Goal: Submit feedback/report problem: Submit feedback/report problem

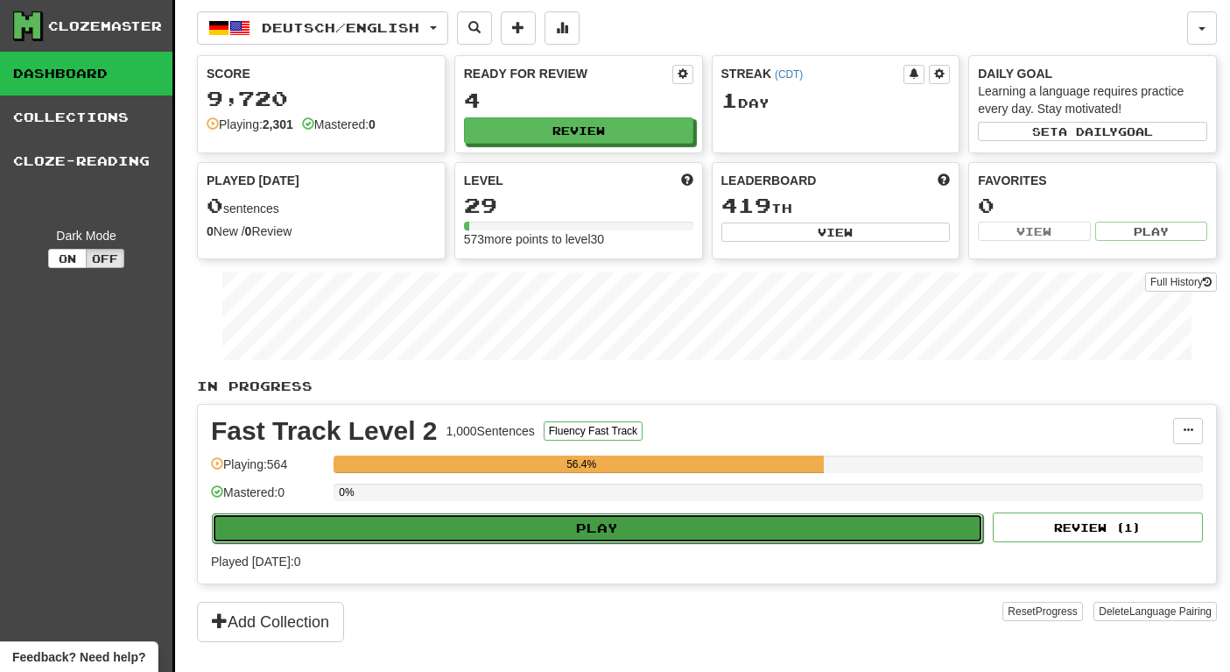
click at [640, 521] on button "Play" at bounding box center [597, 528] width 771 height 30
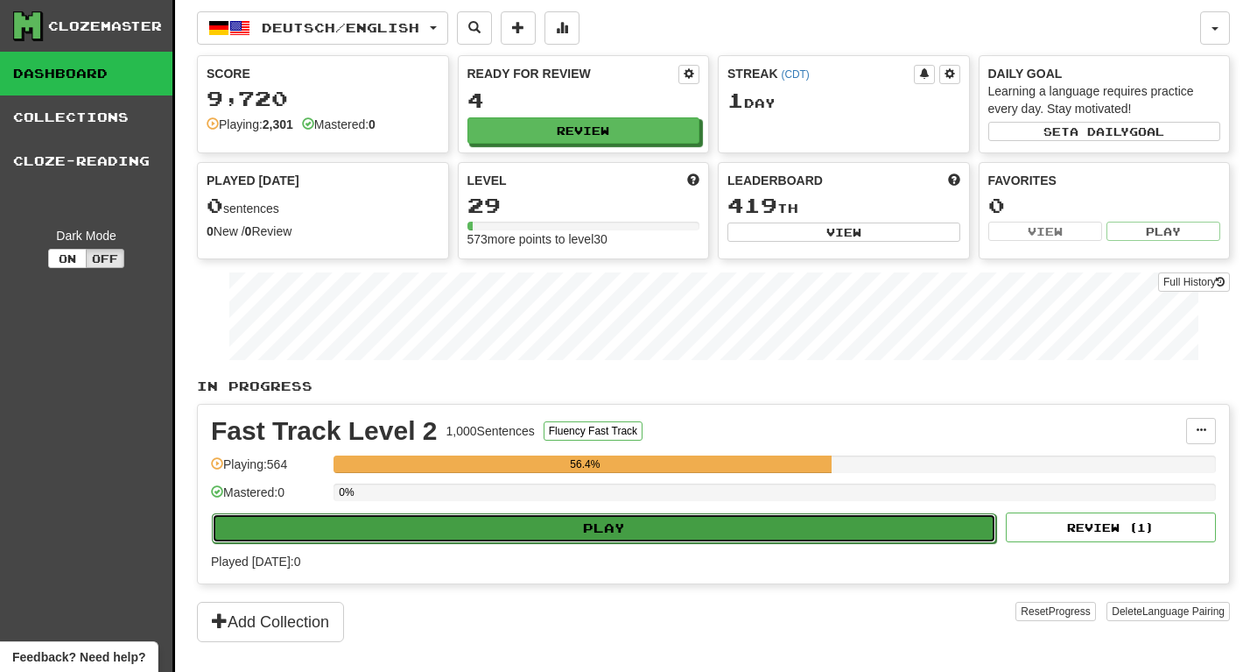
select select "********"
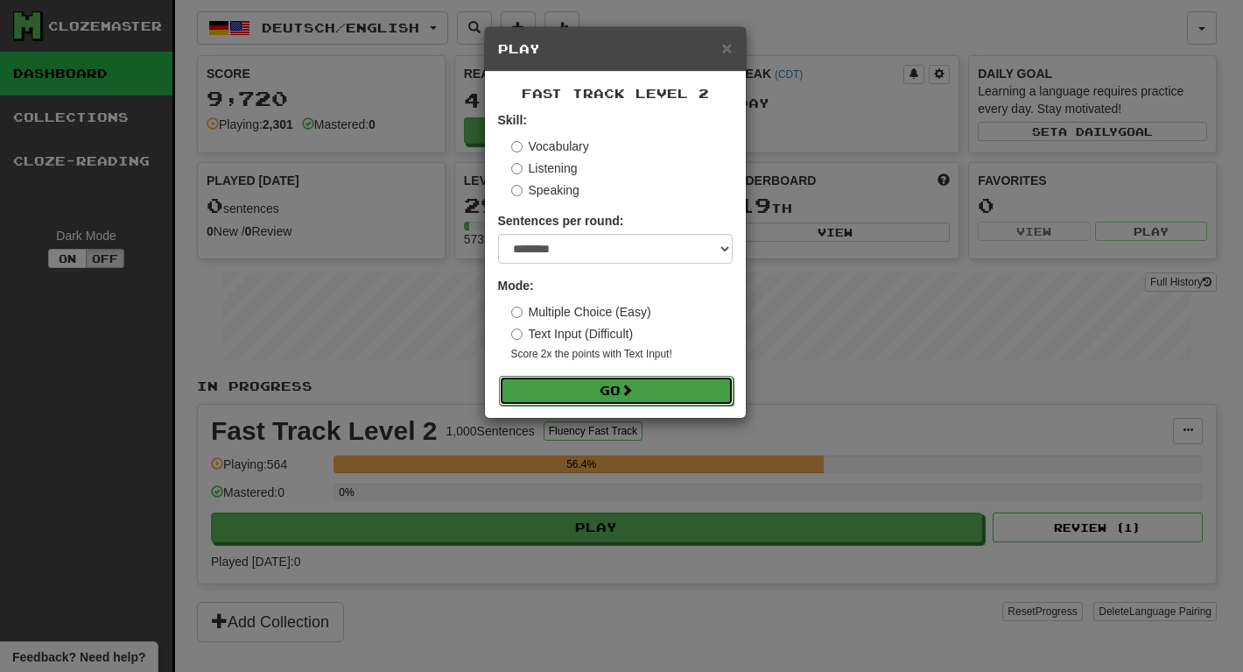
click at [647, 398] on button "Go" at bounding box center [616, 391] width 235 height 30
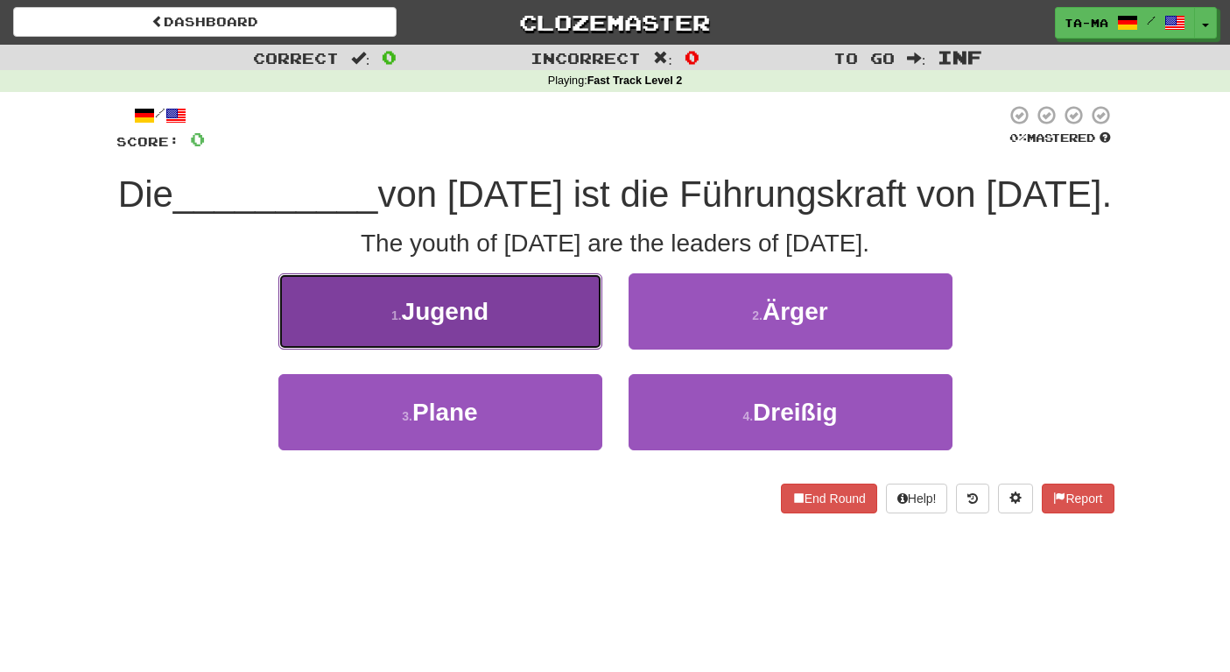
click at [566, 342] on button "1 . Jugend" at bounding box center [440, 311] width 324 height 76
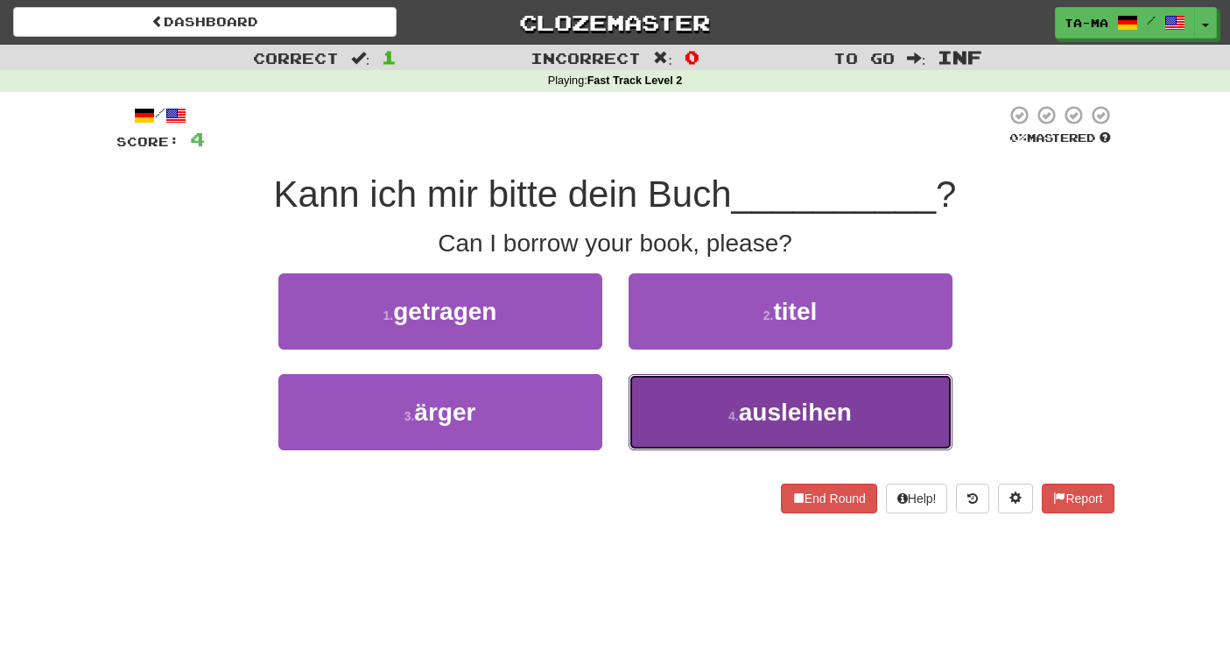
click at [741, 415] on span "ausleihen" at bounding box center [795, 411] width 113 height 27
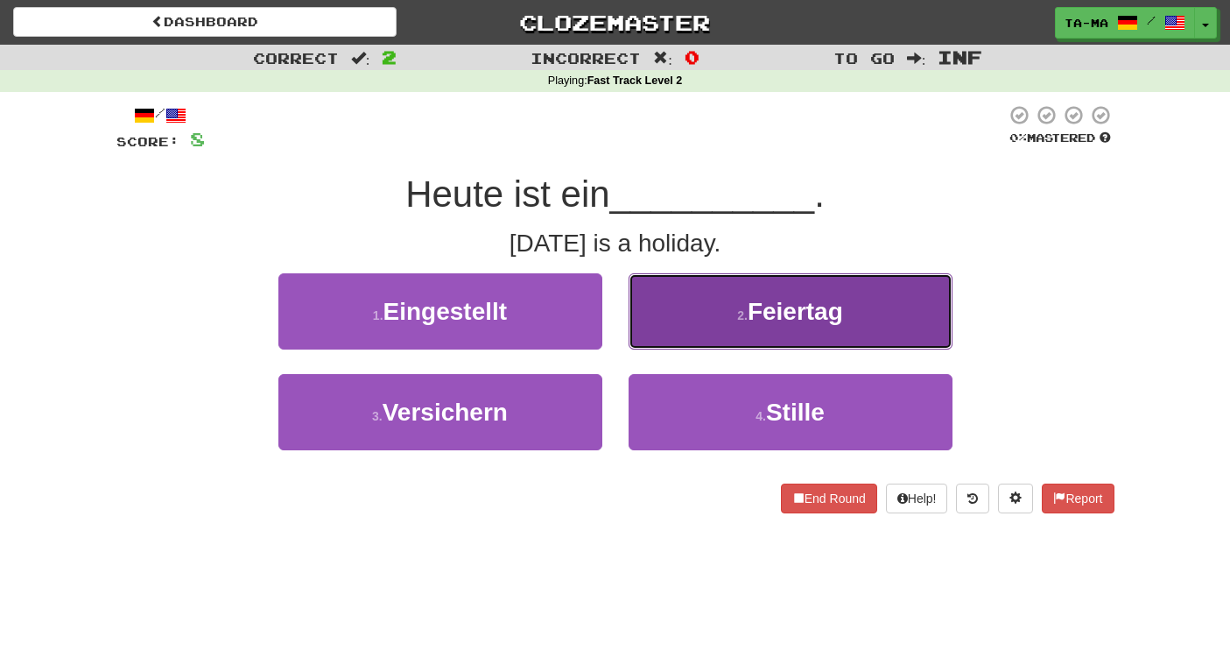
click at [735, 329] on button "2 . Feiertag" at bounding box center [791, 311] width 324 height 76
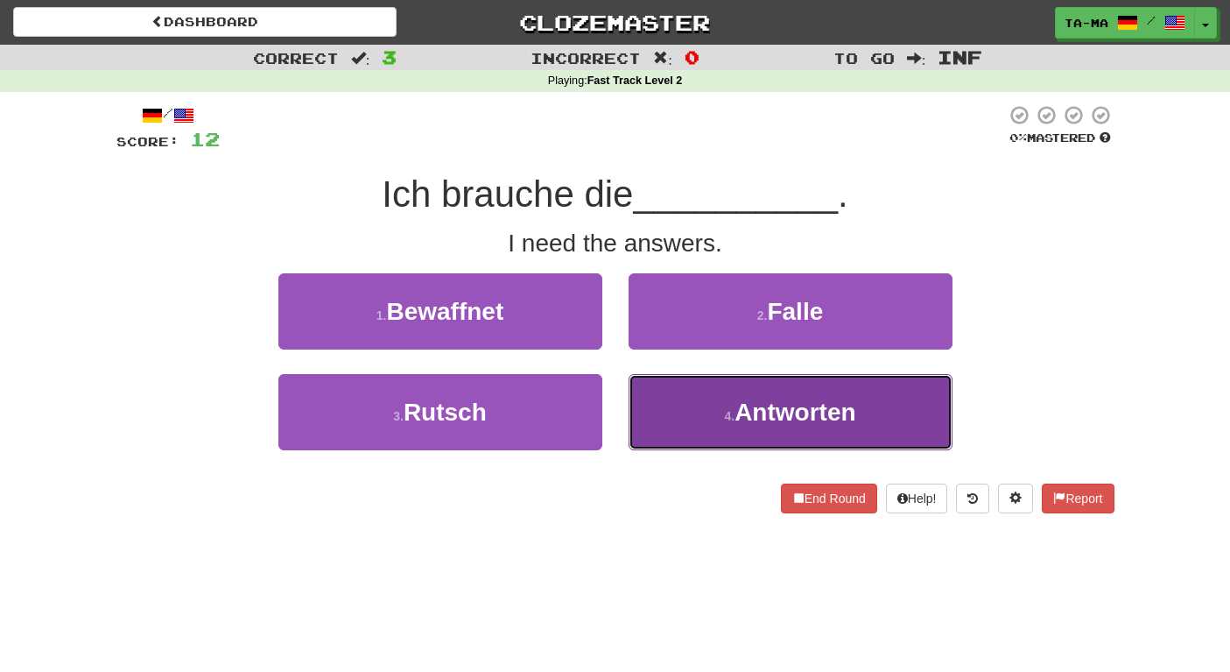
click at [712, 423] on button "4 . Antworten" at bounding box center [791, 412] width 324 height 76
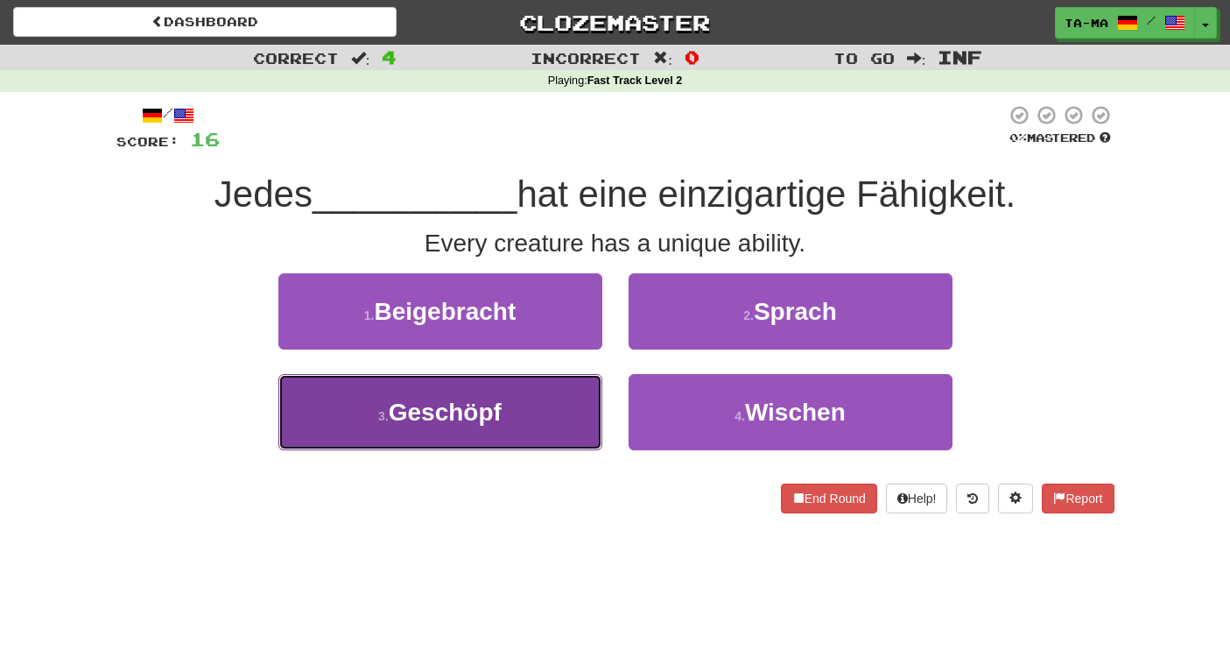
click at [503, 422] on button "3 . Geschöpf" at bounding box center [440, 412] width 324 height 76
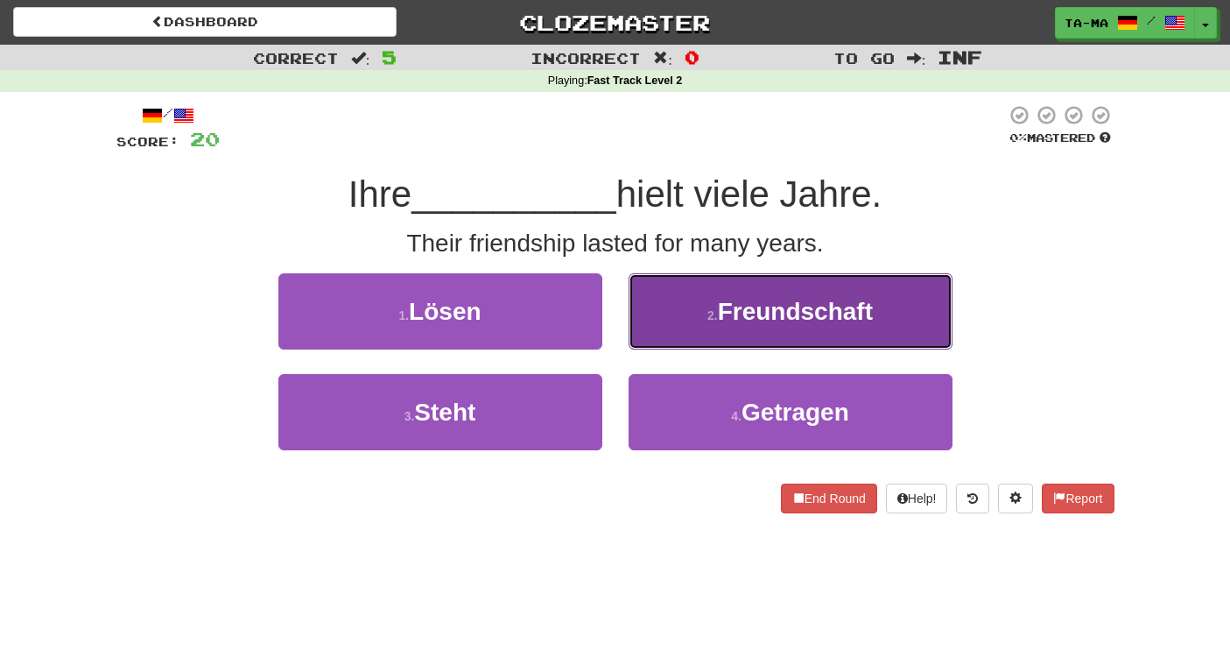
click at [719, 333] on button "2 . Freundschaft" at bounding box center [791, 311] width 324 height 76
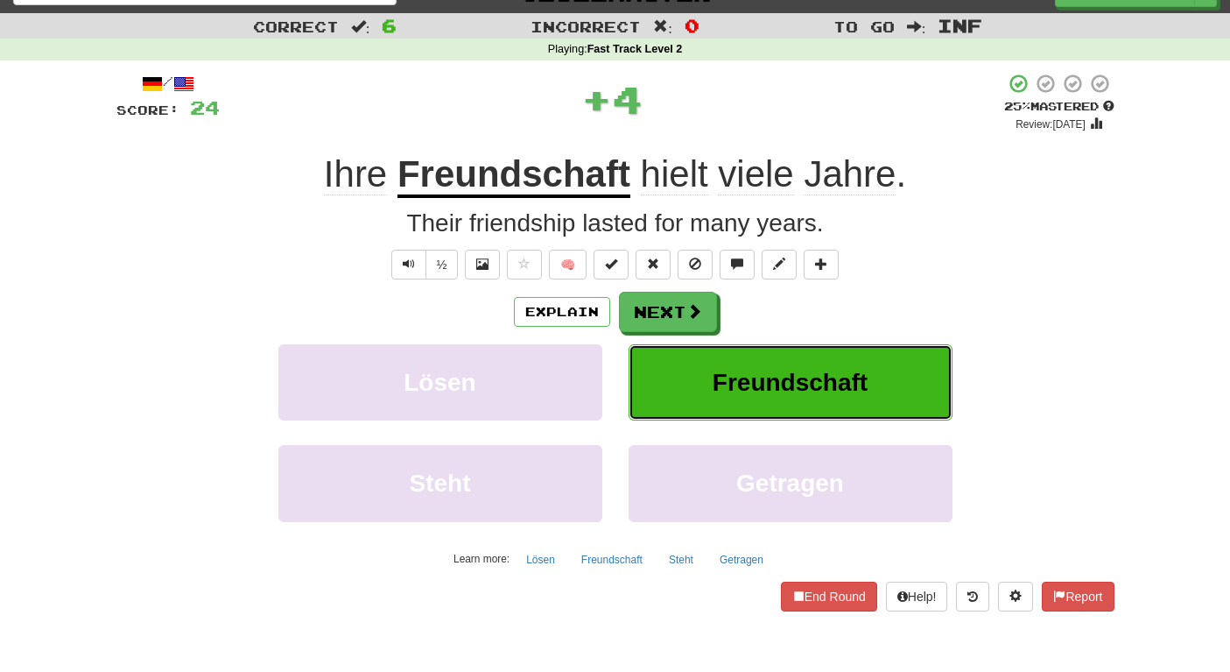
scroll to position [21, 0]
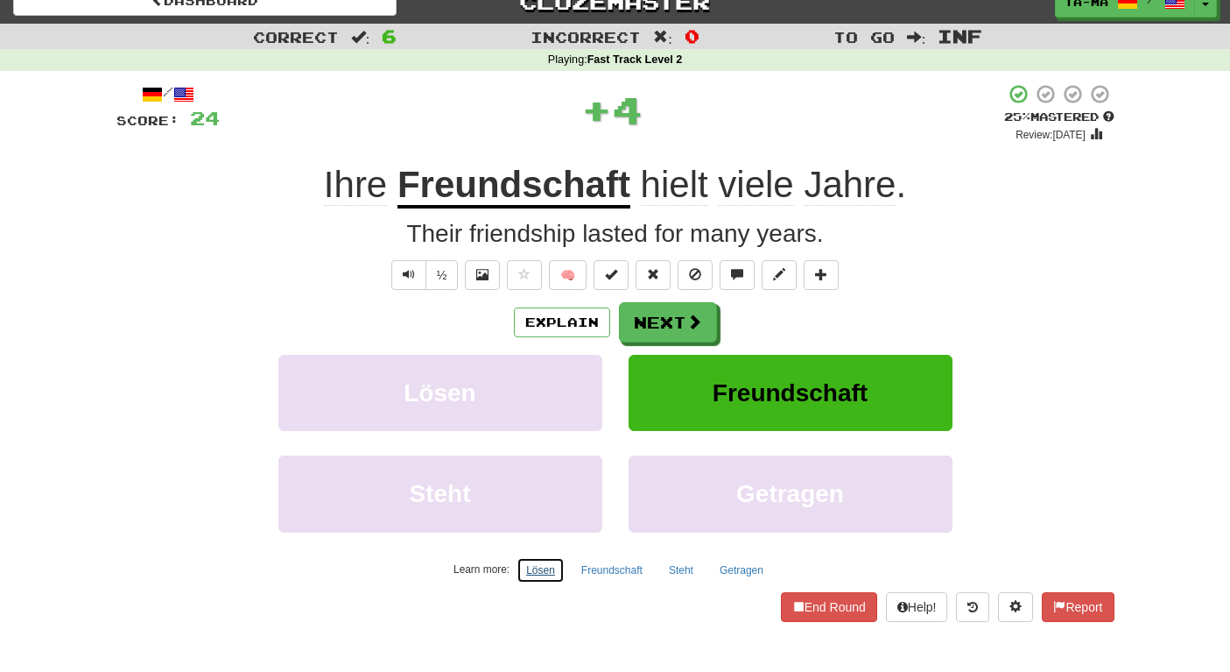
click at [544, 564] on button "Lösen" at bounding box center [541, 570] width 48 height 26
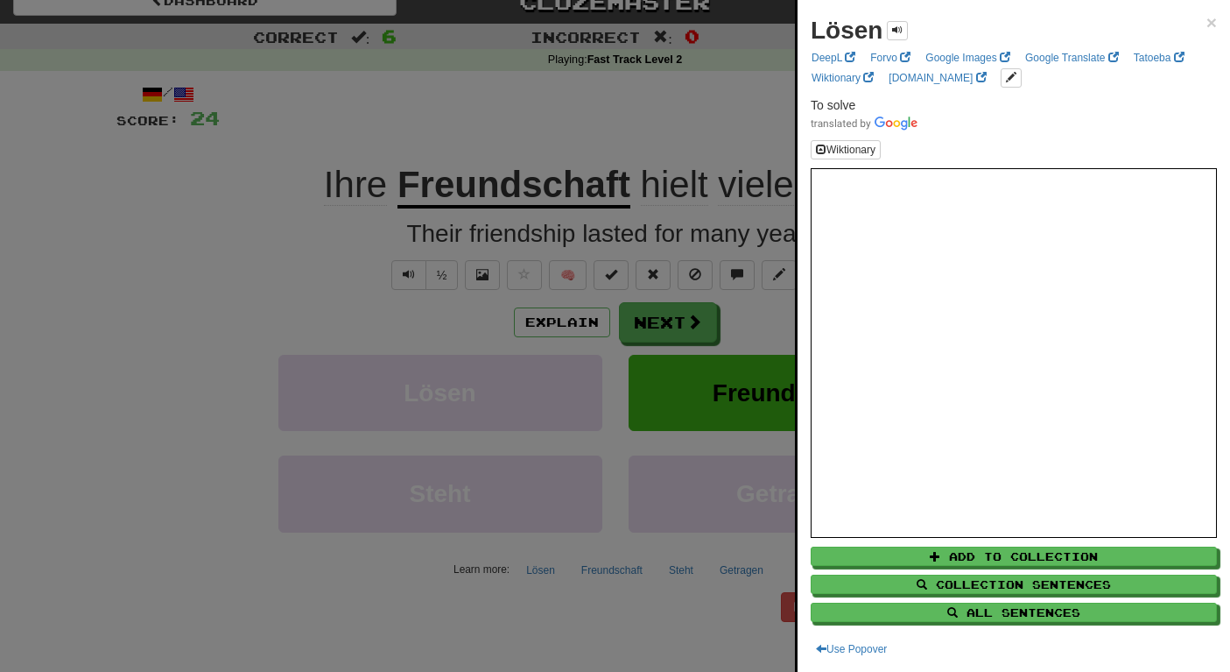
click at [570, 609] on div at bounding box center [615, 336] width 1230 height 672
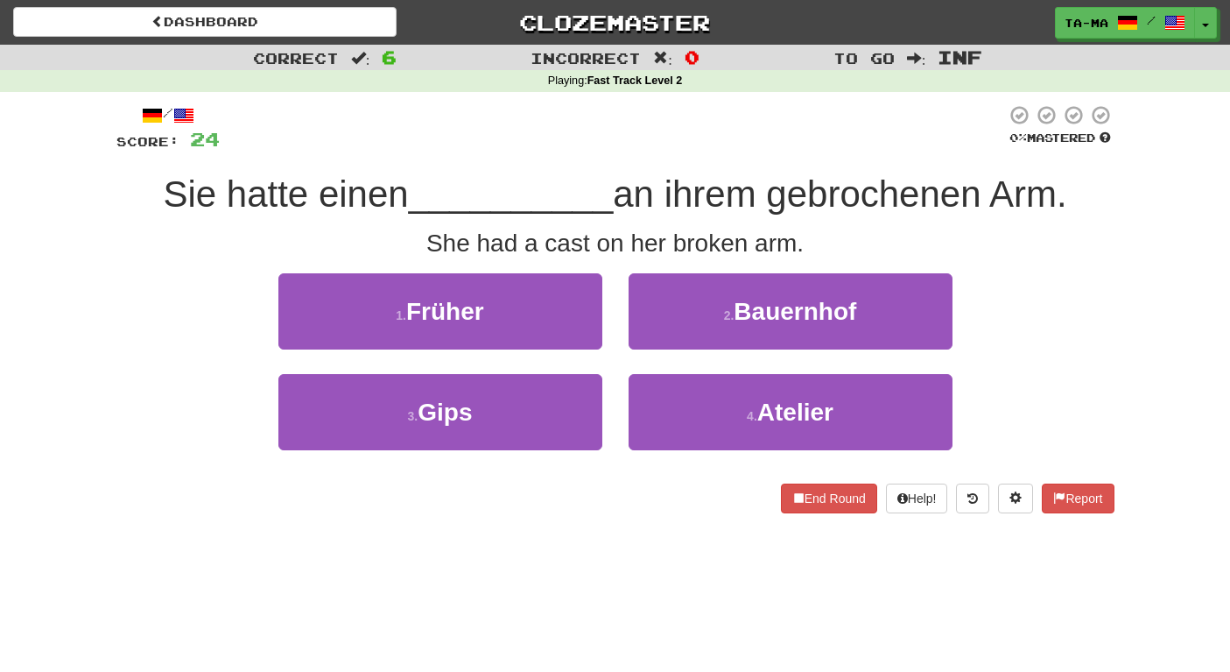
scroll to position [4, 0]
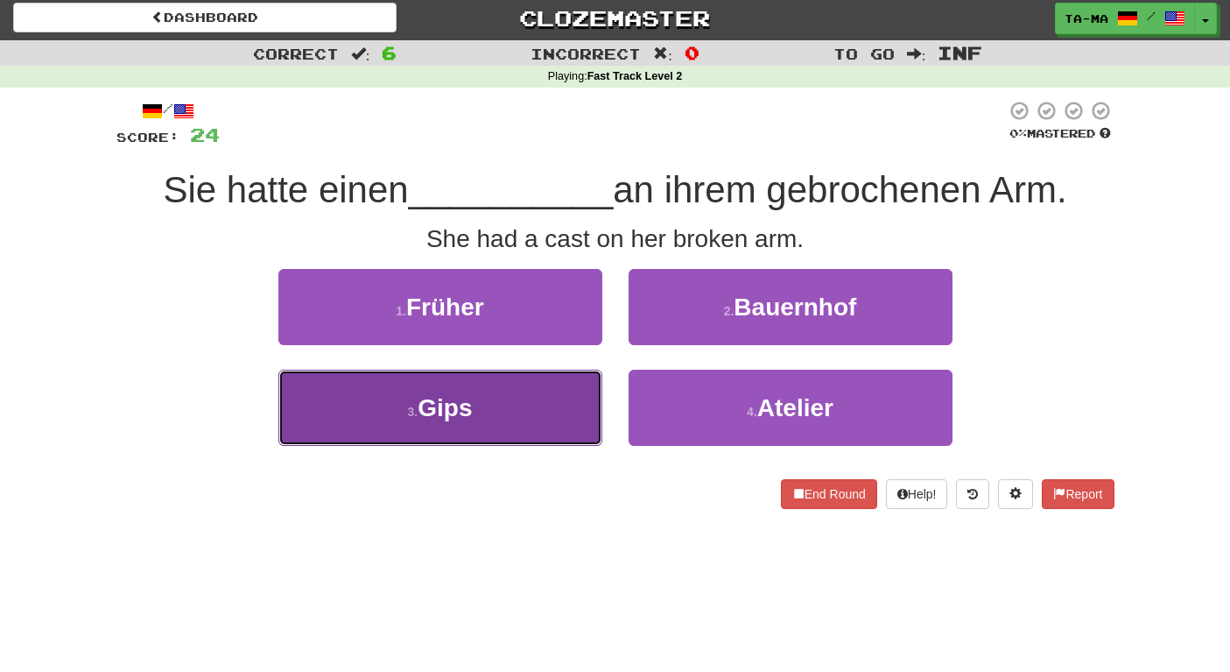
click at [516, 430] on button "3 . Gips" at bounding box center [440, 407] width 324 height 76
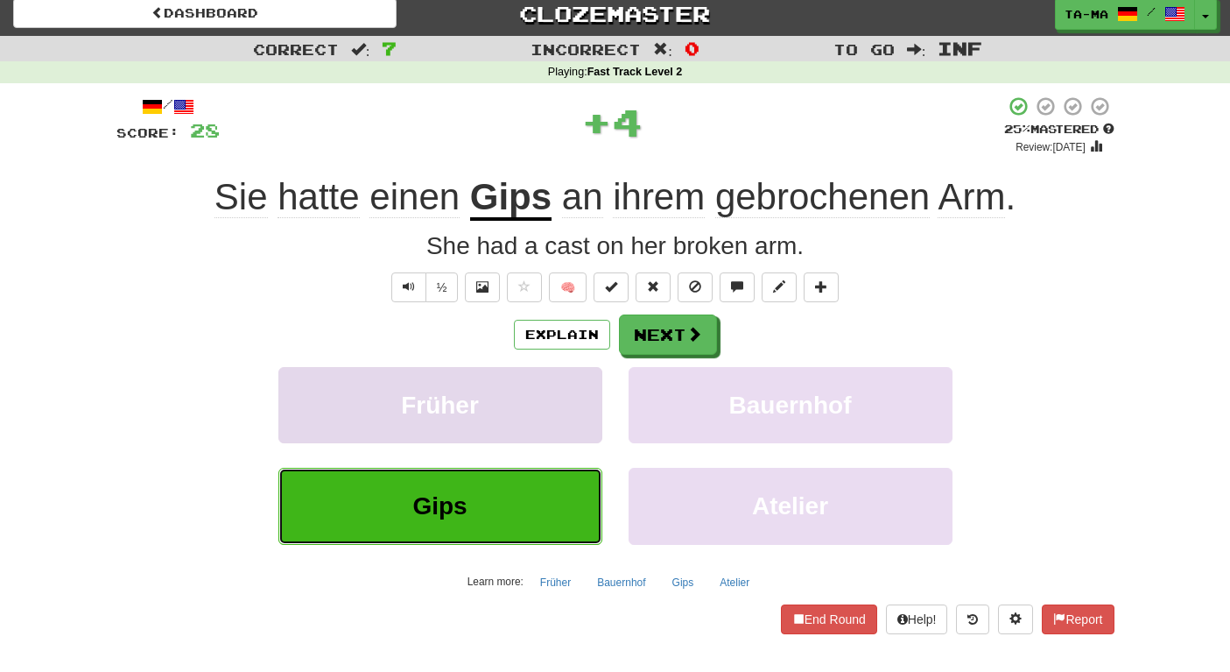
scroll to position [0, 0]
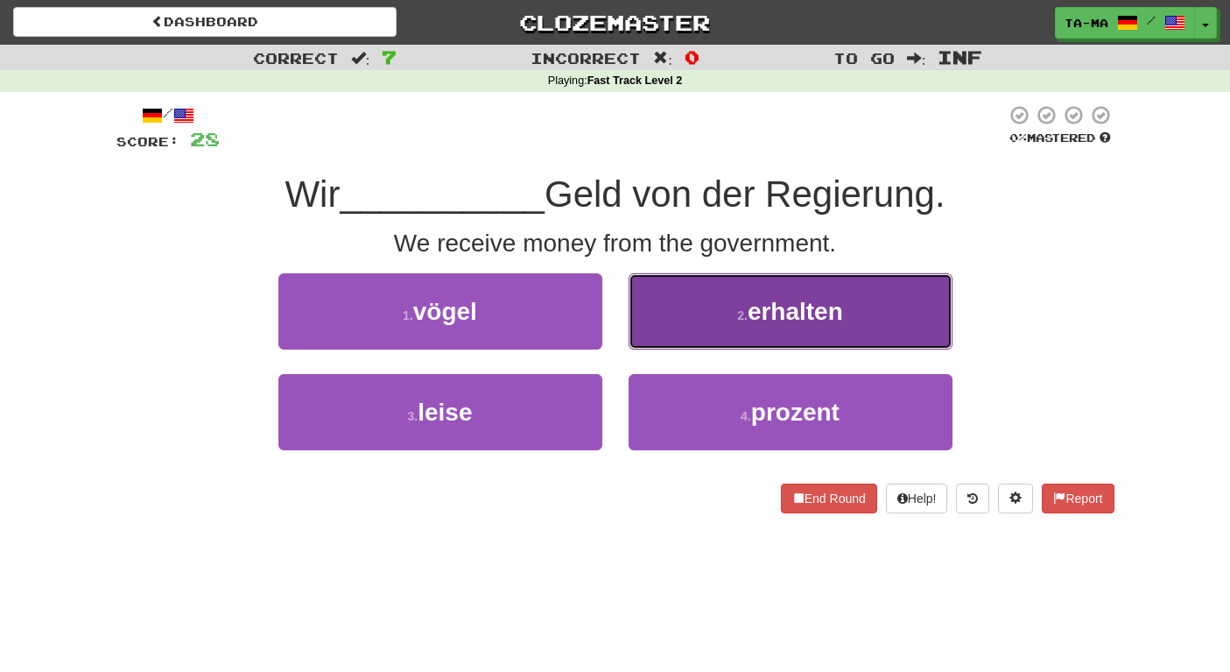
click at [727, 323] on button "2 . erhalten" at bounding box center [791, 311] width 324 height 76
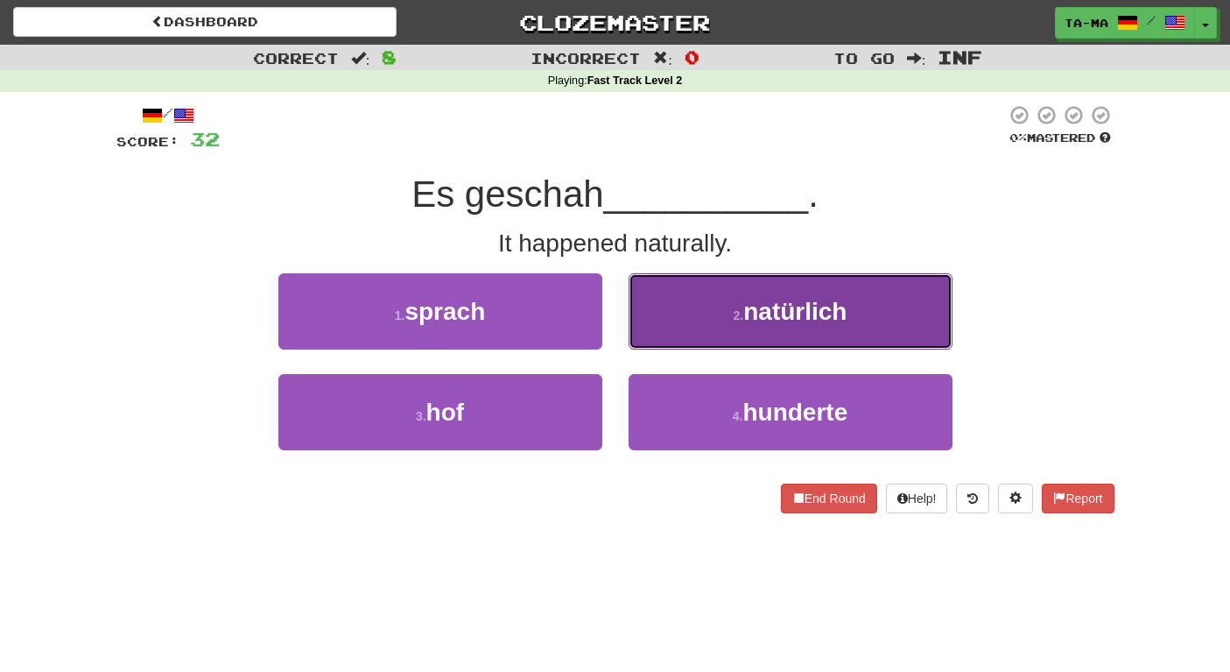
click at [713, 315] on button "2 . natürlich" at bounding box center [791, 311] width 324 height 76
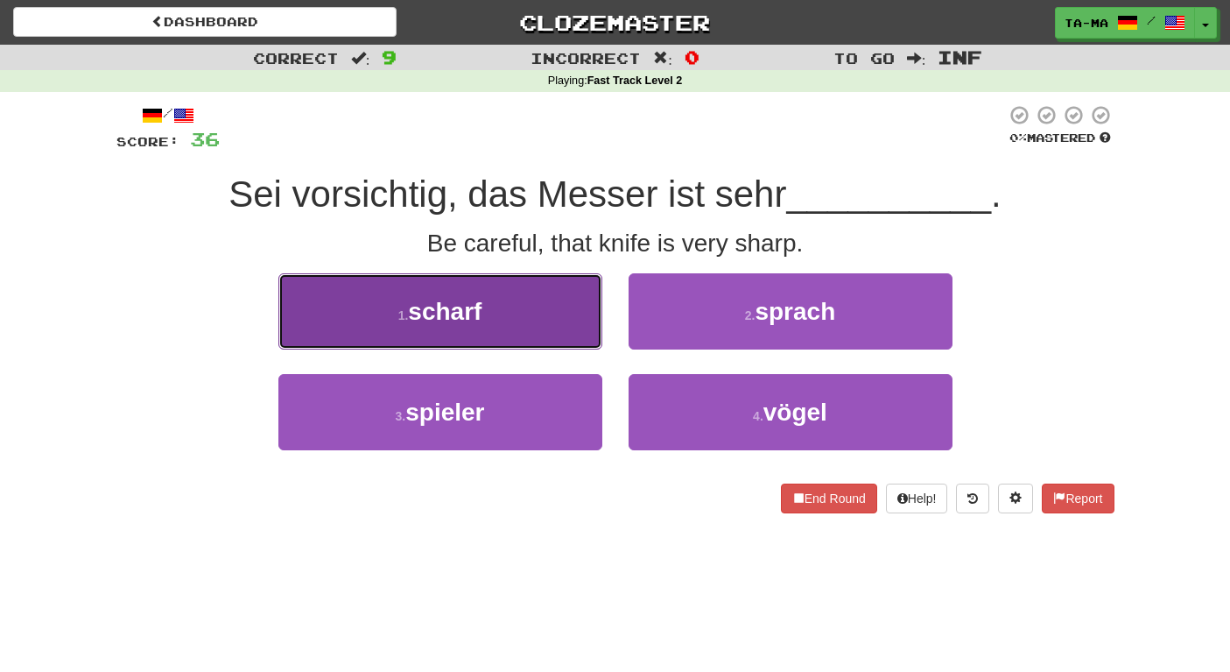
click at [496, 326] on button "1 . scharf" at bounding box center [440, 311] width 324 height 76
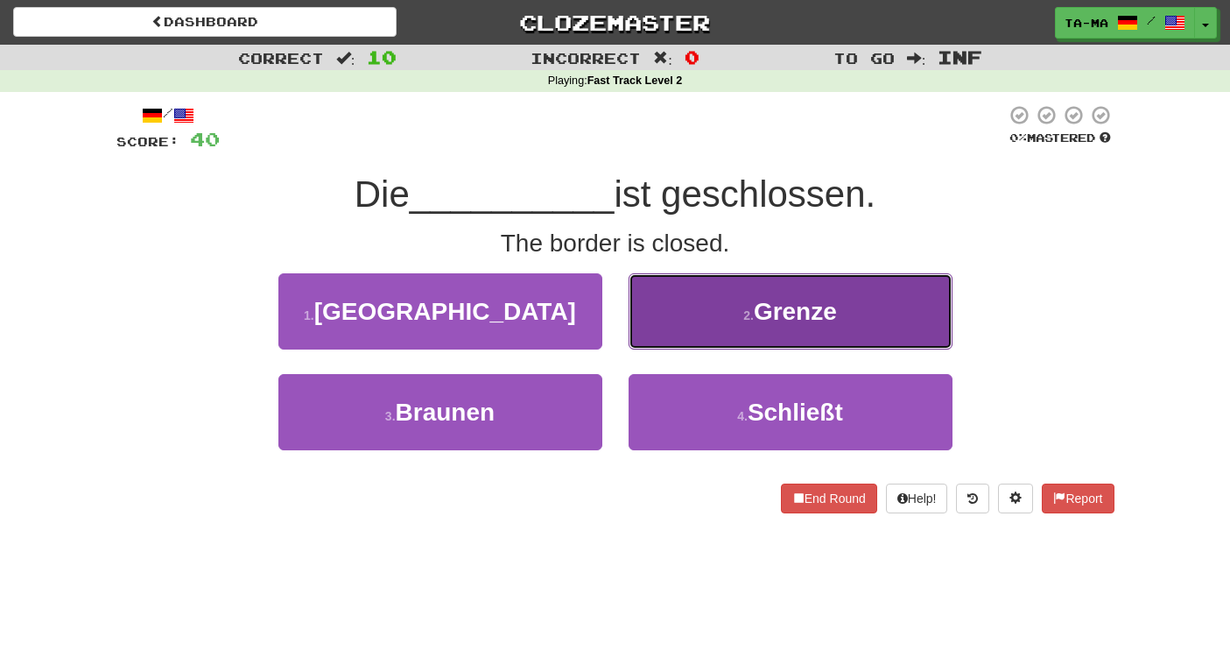
click at [688, 306] on button "2 . Grenze" at bounding box center [791, 311] width 324 height 76
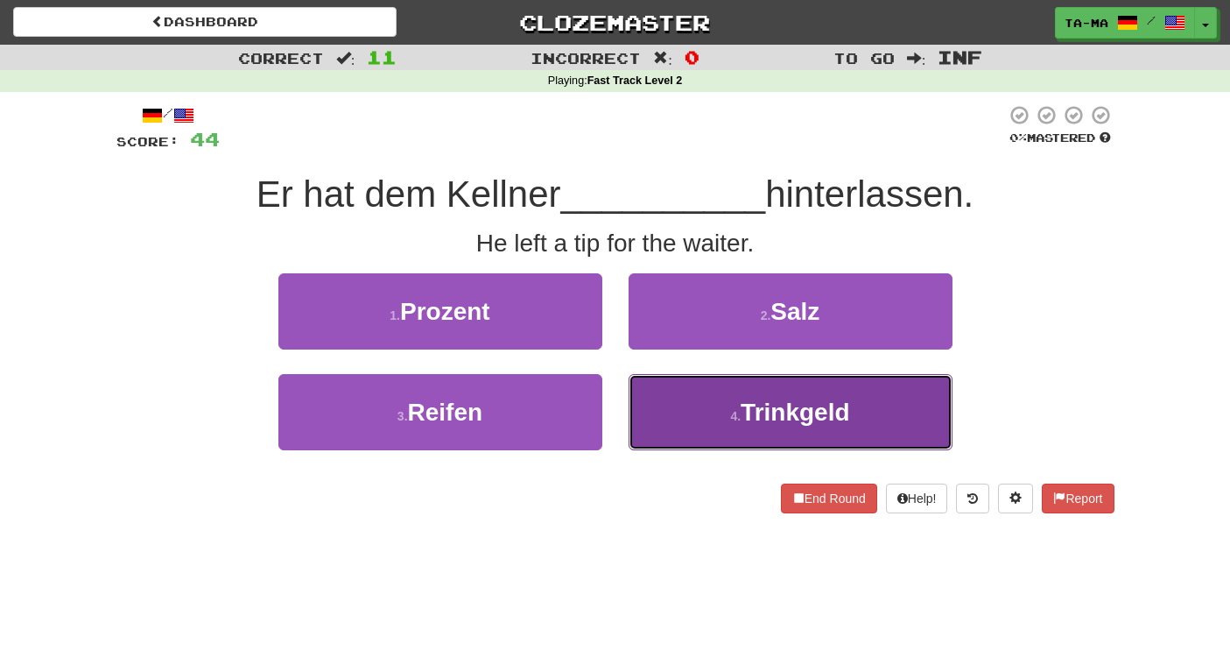
click at [688, 413] on button "4 . Trinkgeld" at bounding box center [791, 412] width 324 height 76
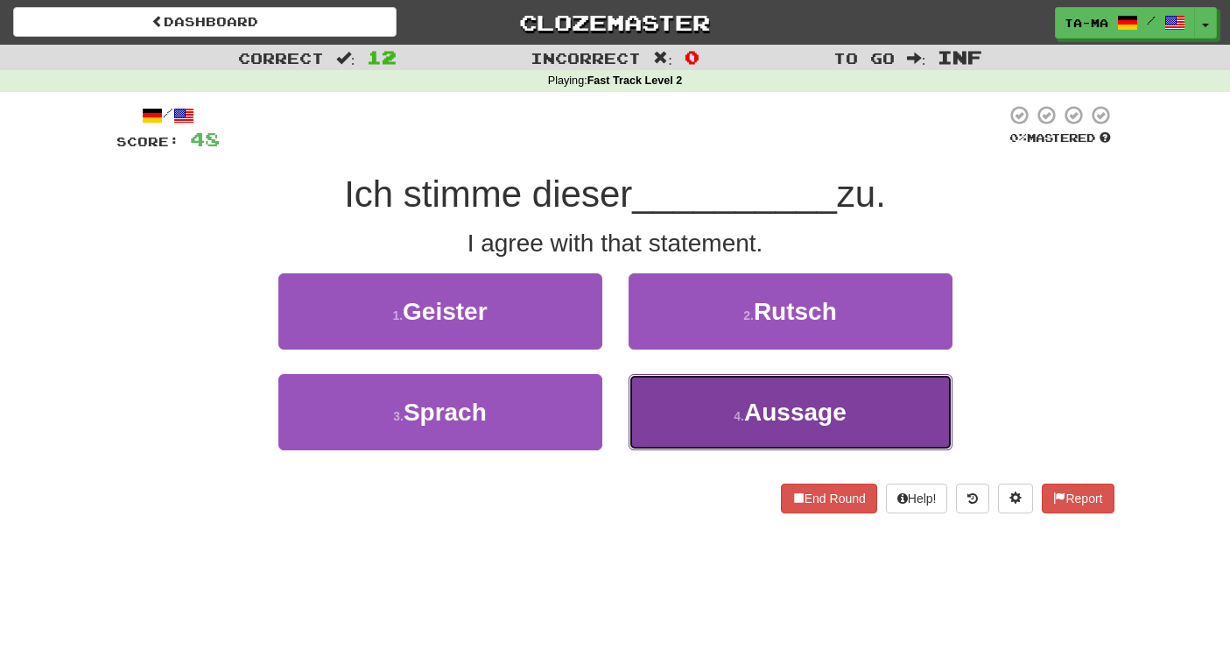
click at [664, 422] on button "4 . Aussage" at bounding box center [791, 412] width 324 height 76
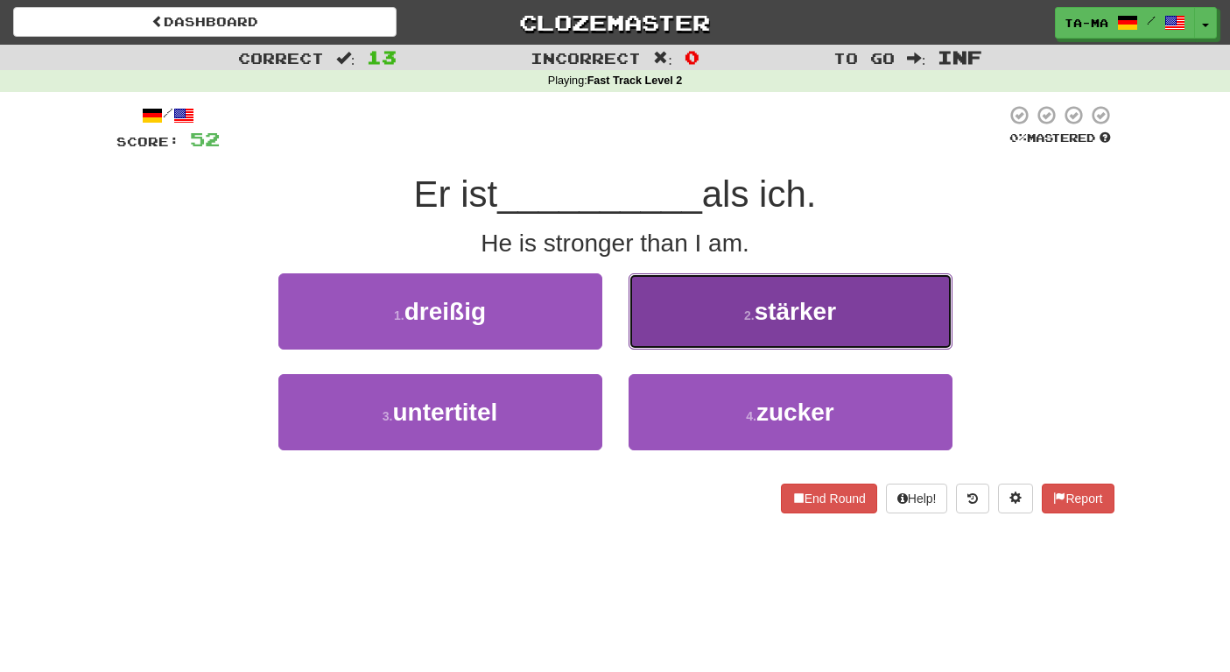
click at [701, 314] on button "2 . stärker" at bounding box center [791, 311] width 324 height 76
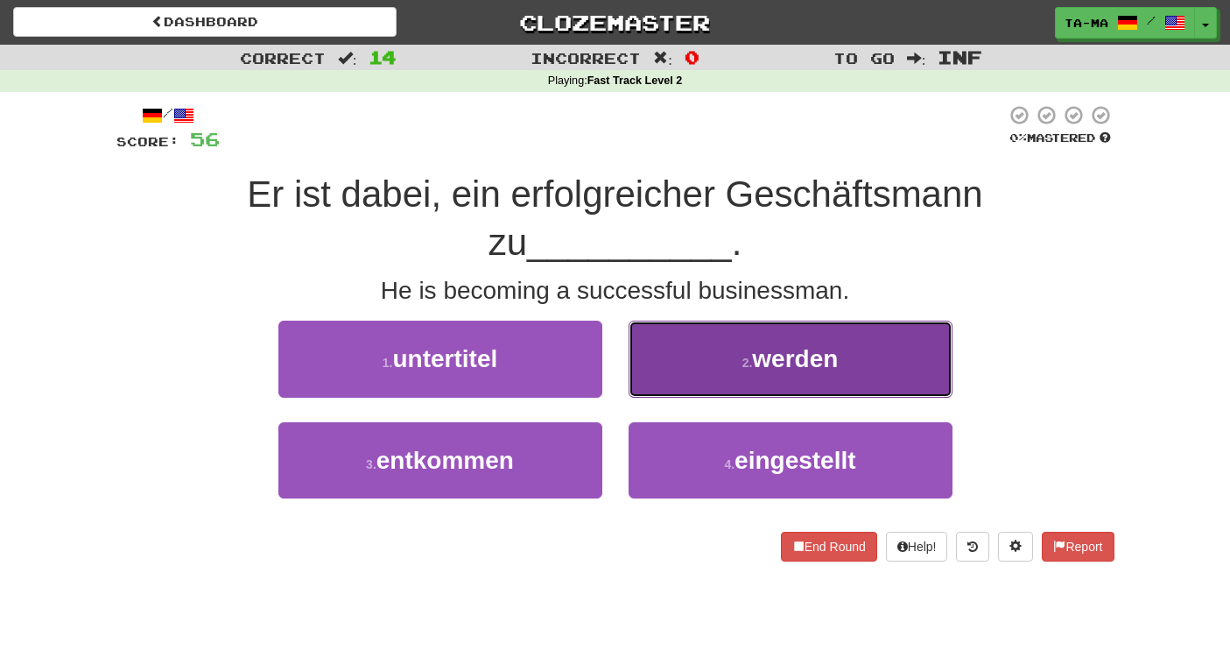
click at [737, 338] on button "2 . werden" at bounding box center [791, 358] width 324 height 76
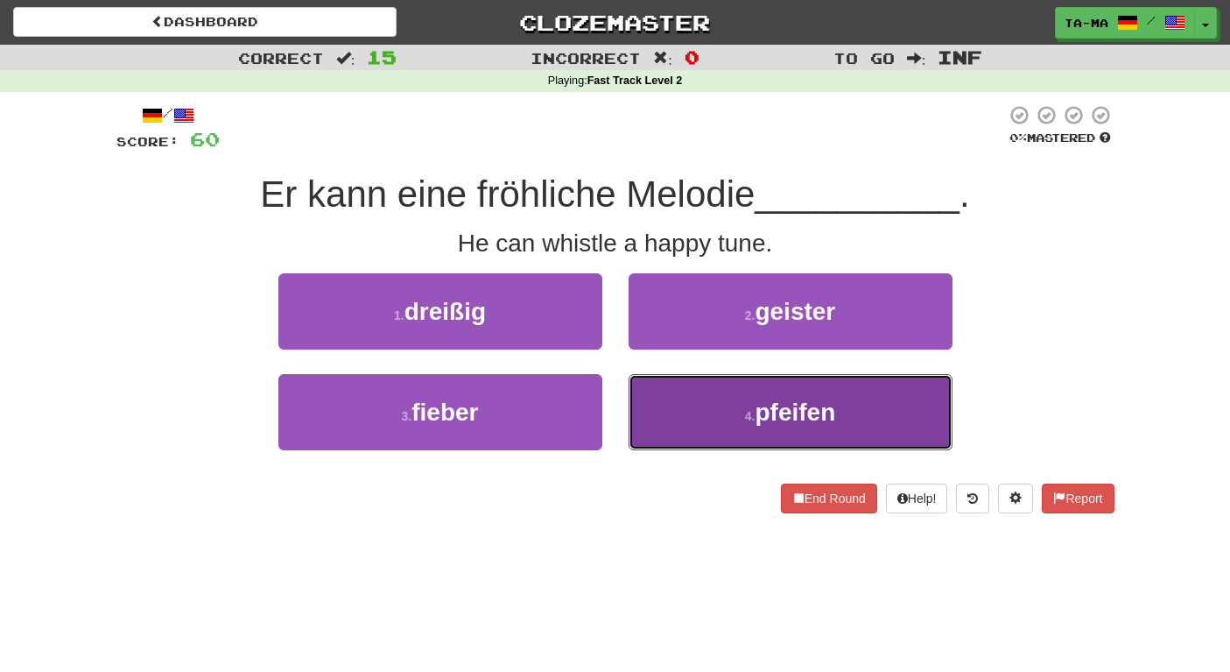
click at [727, 387] on button "4 . pfeifen" at bounding box center [791, 412] width 324 height 76
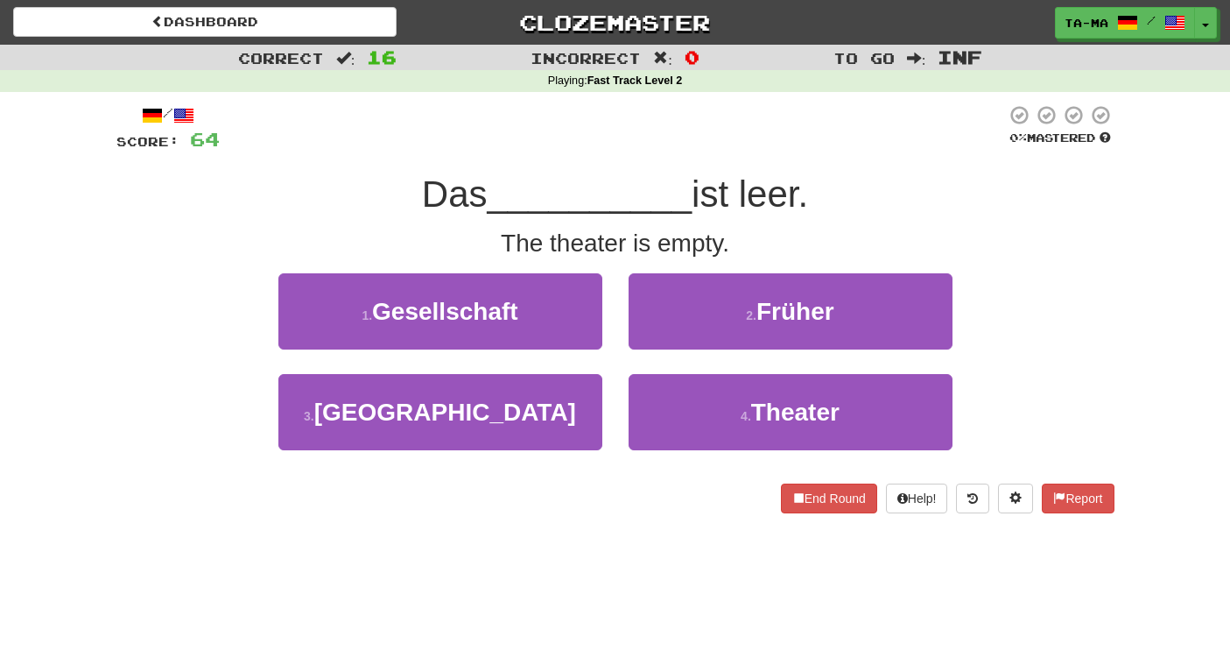
click at [464, 578] on div "Dashboard Clozemaster ta-ma / Toggle Dropdown Dashboard Leaderboard Activity Fe…" at bounding box center [615, 336] width 1230 height 672
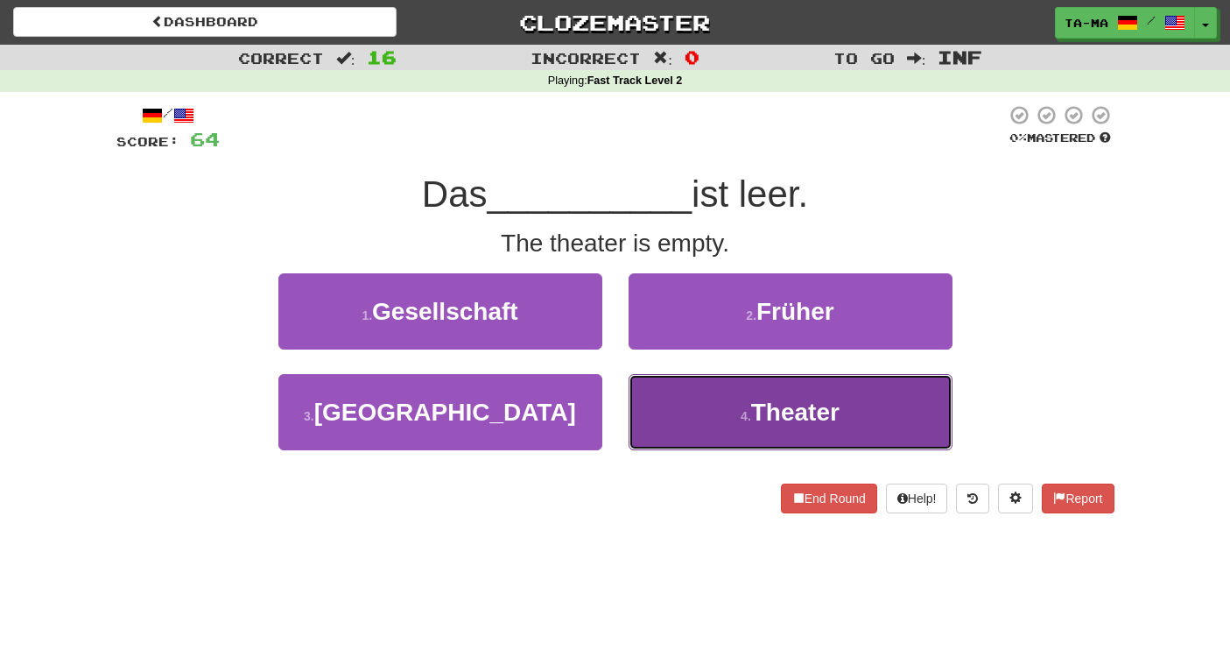
click at [721, 402] on button "4 . Theater" at bounding box center [791, 412] width 324 height 76
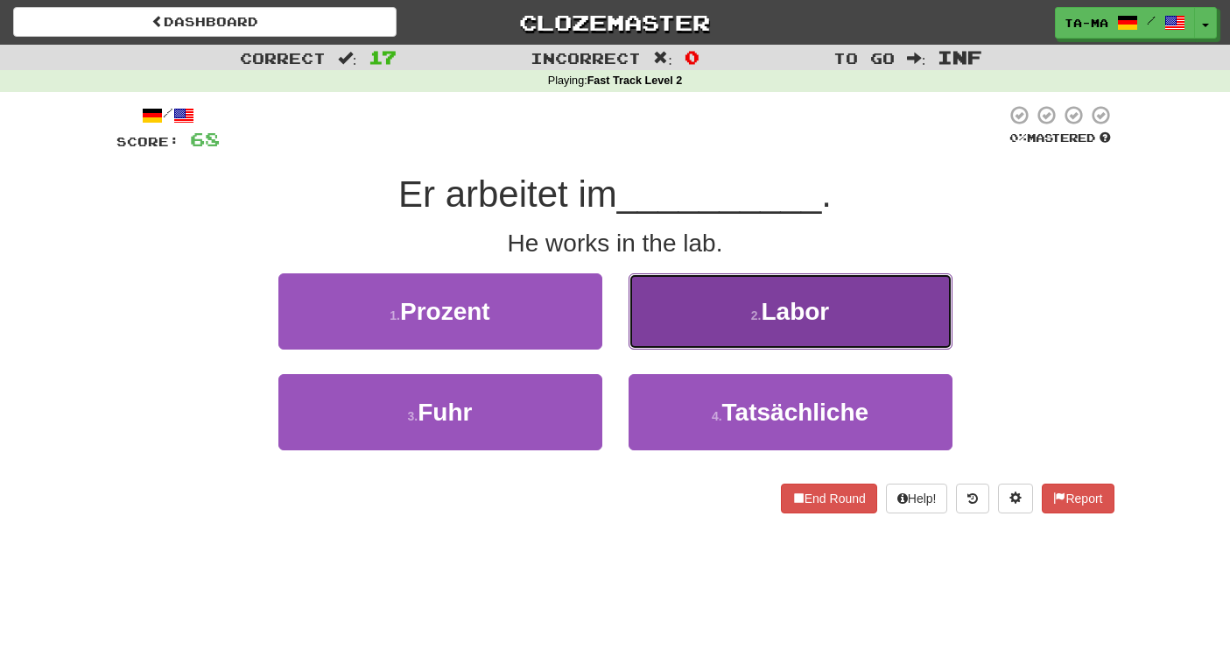
click at [722, 336] on button "2 . Labor" at bounding box center [791, 311] width 324 height 76
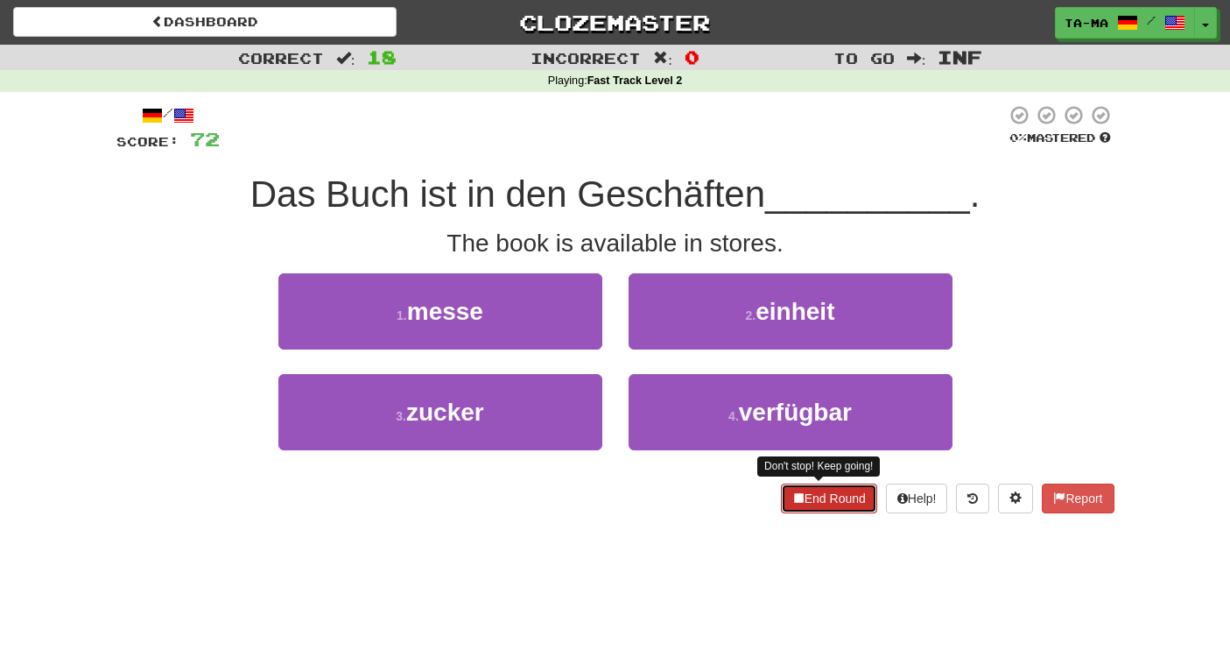
click at [781, 489] on button "End Round" at bounding box center [829, 498] width 96 height 30
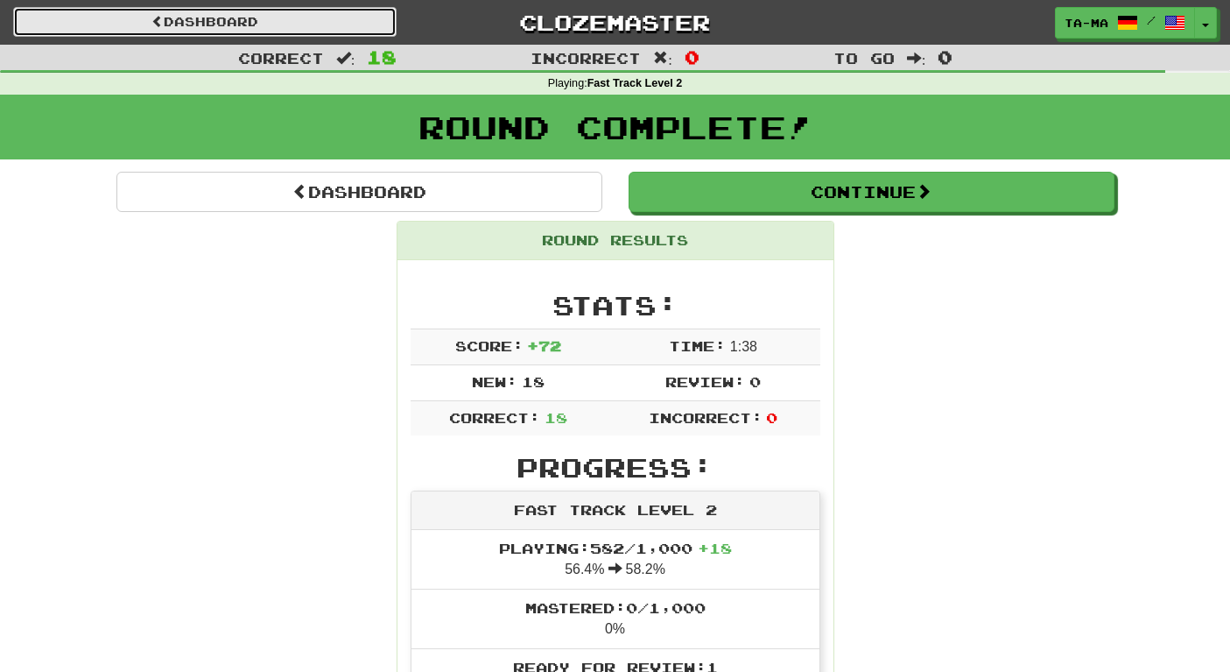
click at [315, 33] on link "Dashboard" at bounding box center [205, 22] width 384 height 30
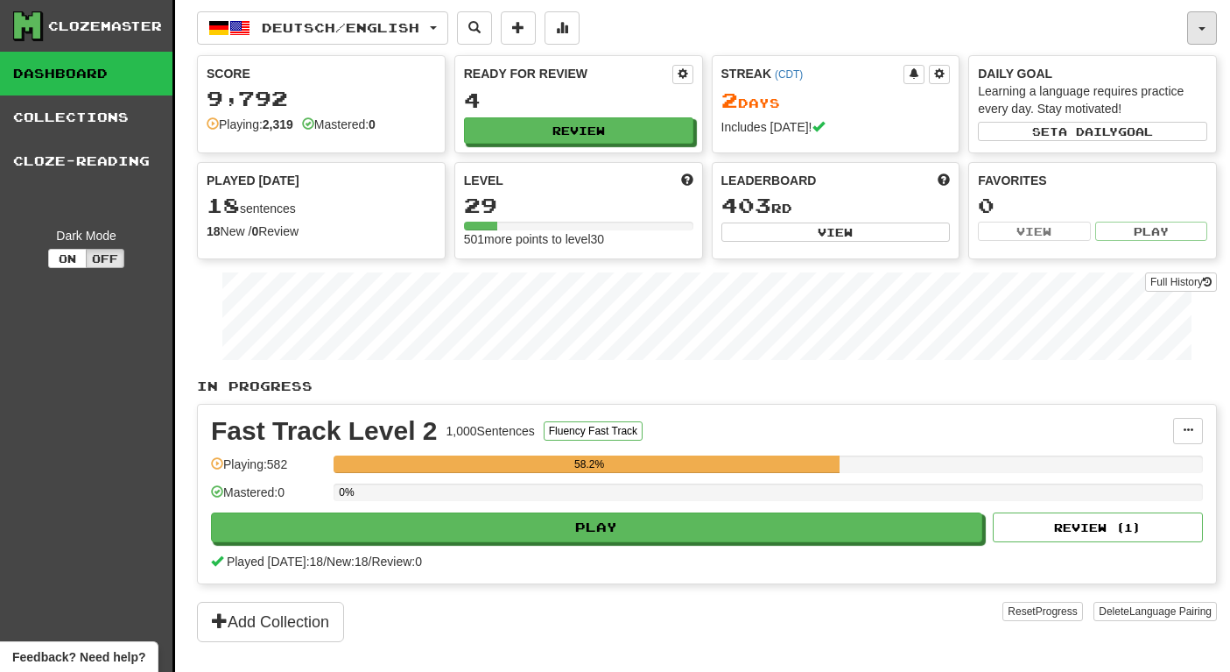
click at [1196, 32] on button "button" at bounding box center [1202, 27] width 30 height 33
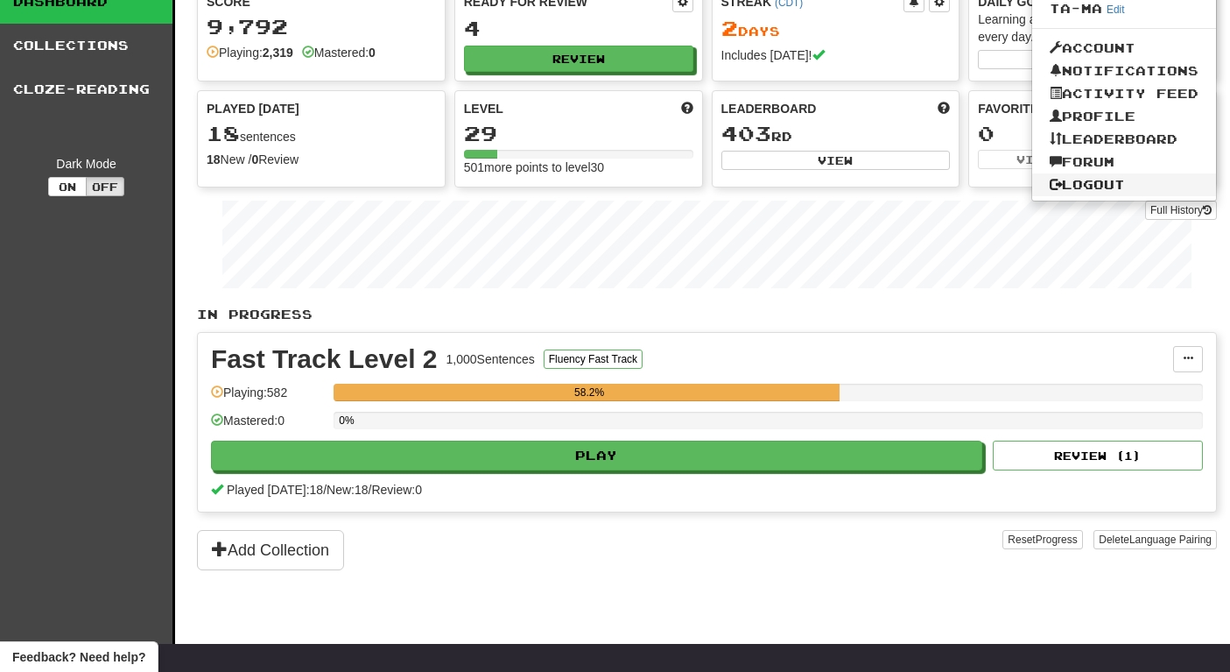
scroll to position [140, 0]
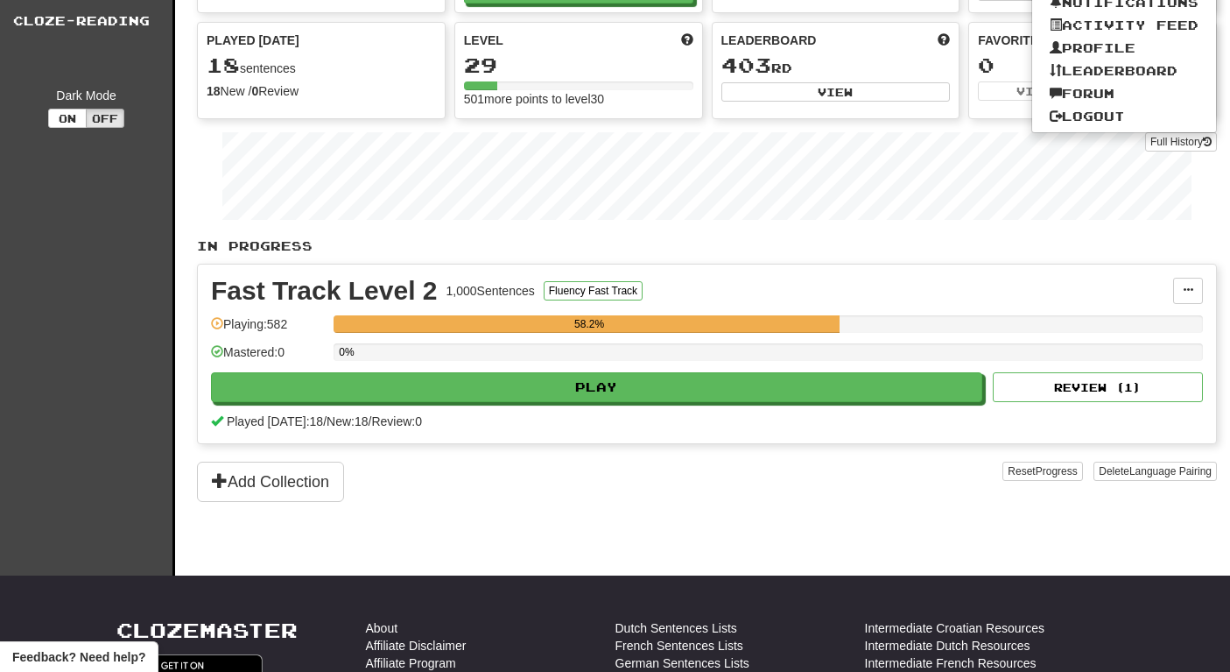
click at [23, 468] on div "Clozemaster Dashboard Collections Cloze-Reading Dark Mode On Off" at bounding box center [87, 217] width 175 height 715
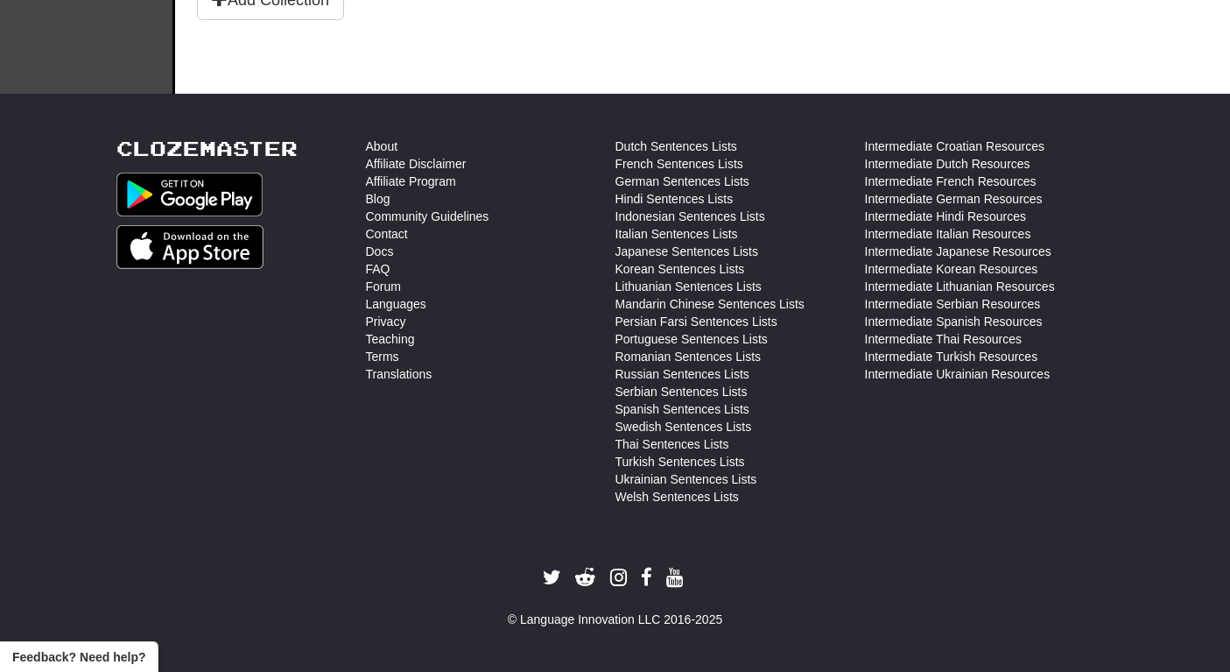
scroll to position [617, 0]
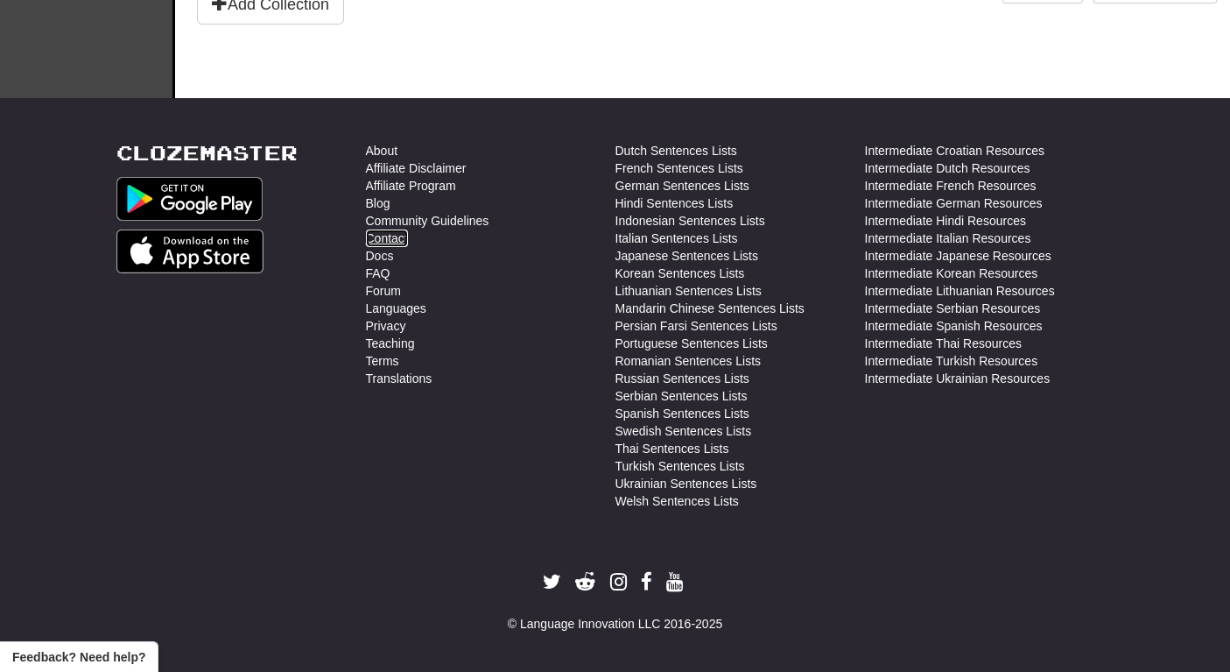
click at [400, 236] on link "Contact" at bounding box center [387, 238] width 42 height 18
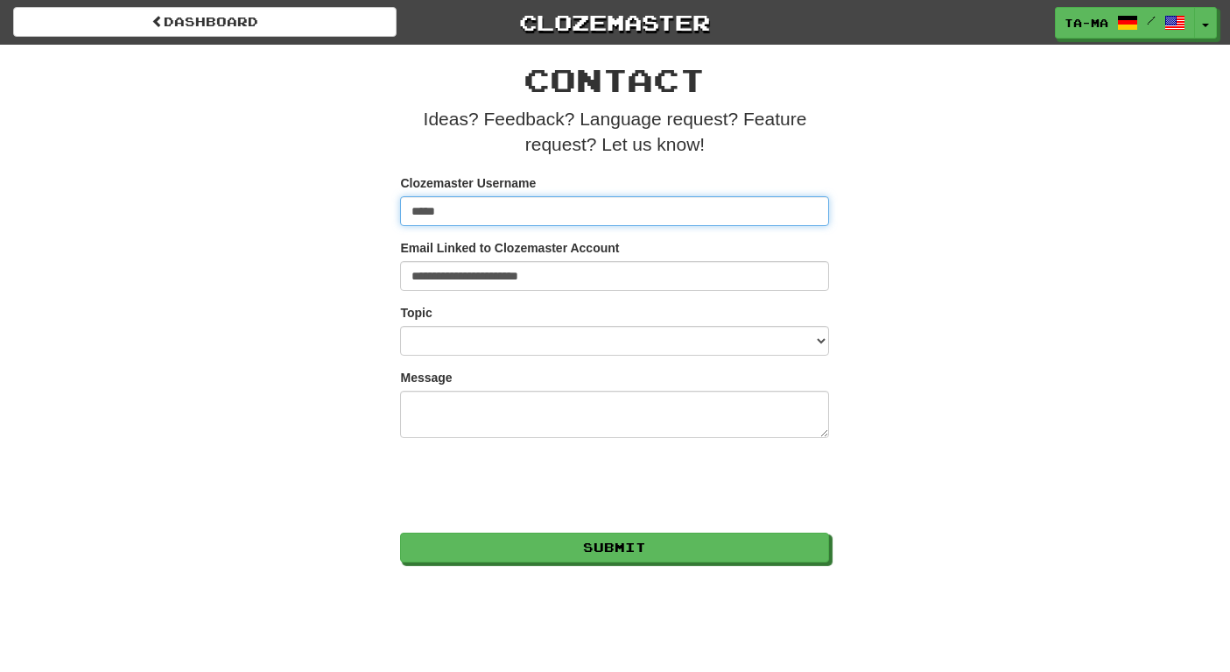
click at [584, 215] on input "*****" at bounding box center [614, 211] width 429 height 30
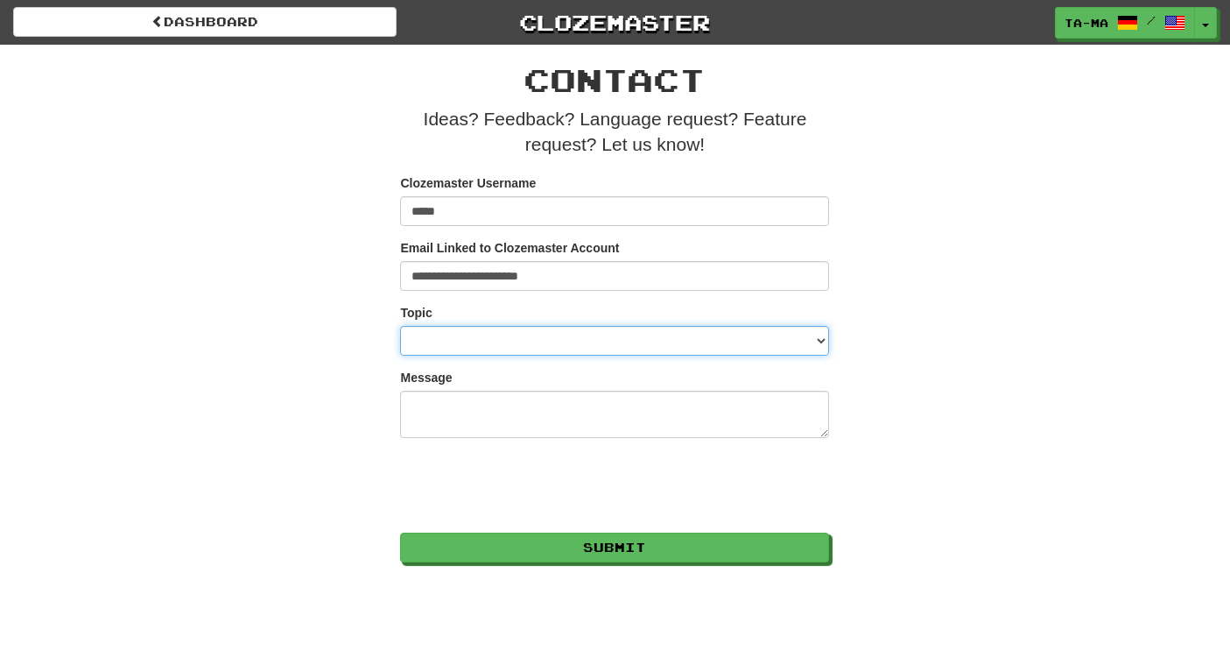
click at [558, 335] on select "**********" at bounding box center [614, 341] width 429 height 30
select select "**********"
click at [400, 326] on select "**********" at bounding box center [614, 341] width 429 height 30
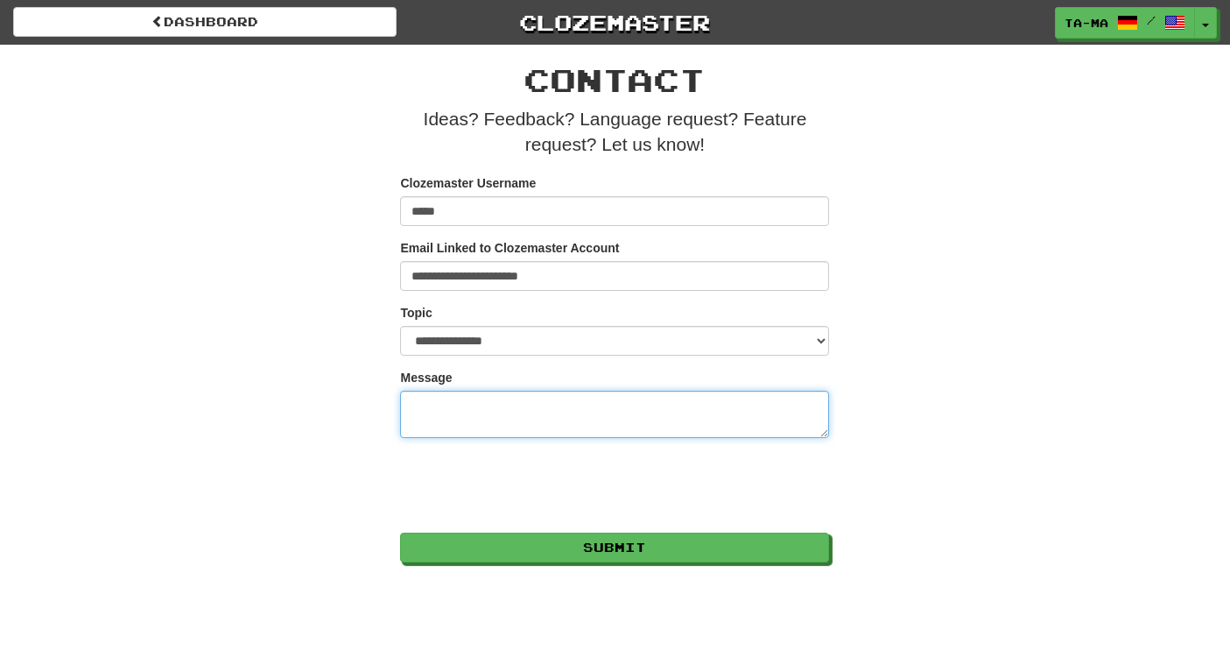
click at [516, 424] on textarea "Message" at bounding box center [614, 414] width 429 height 47
click at [489, 418] on textarea "Message" at bounding box center [614, 414] width 429 height 47
type textarea "*"
click at [479, 412] on textarea "**********" at bounding box center [614, 414] width 429 height 47
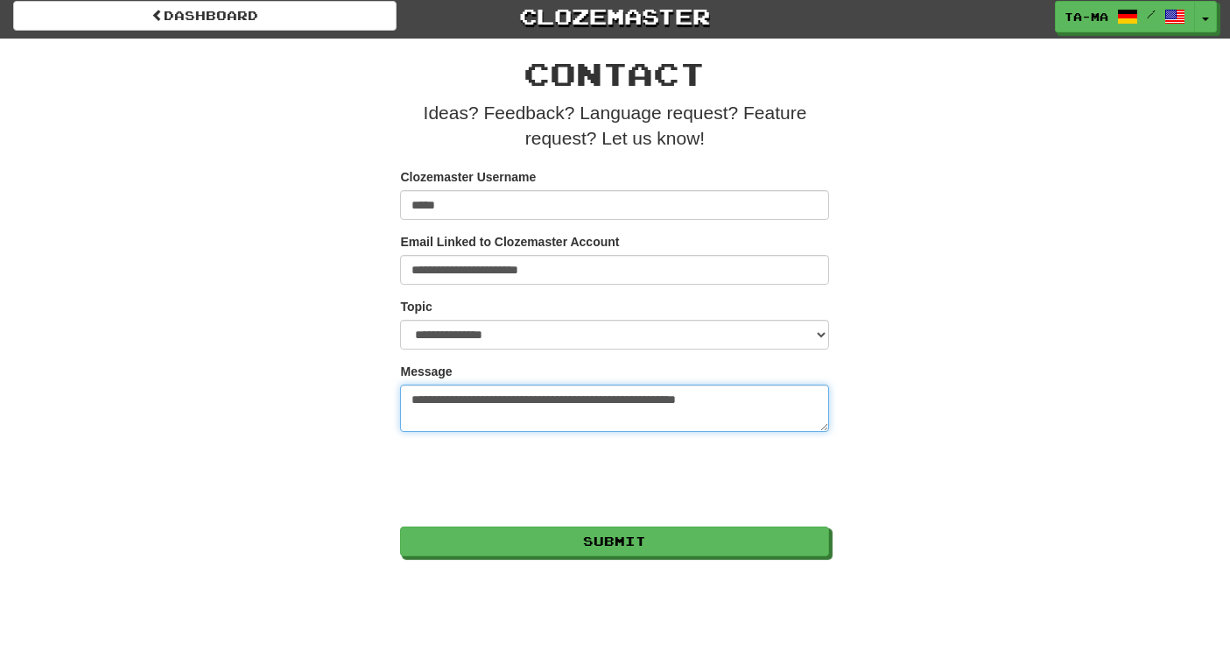
scroll to position [2, 0]
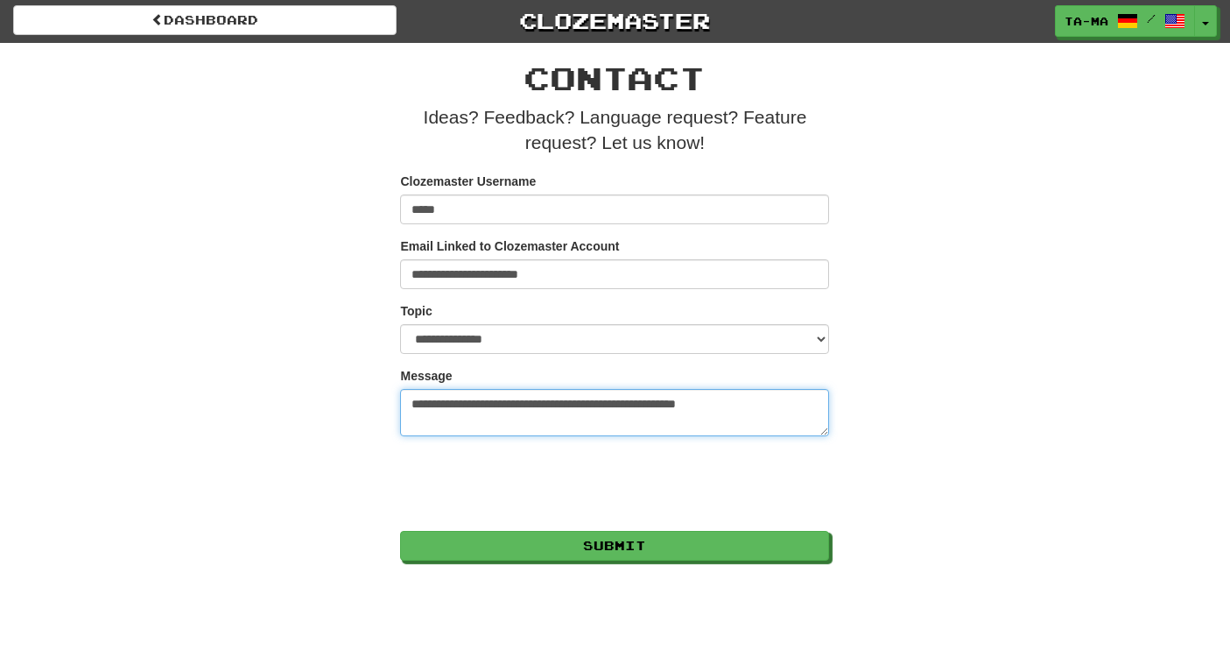
drag, startPoint x: 530, startPoint y: 406, endPoint x: 587, endPoint y: 406, distance: 56.9
click at [587, 406] on textarea "**********" at bounding box center [614, 412] width 429 height 47
click at [630, 423] on textarea "**********" at bounding box center [614, 412] width 429 height 47
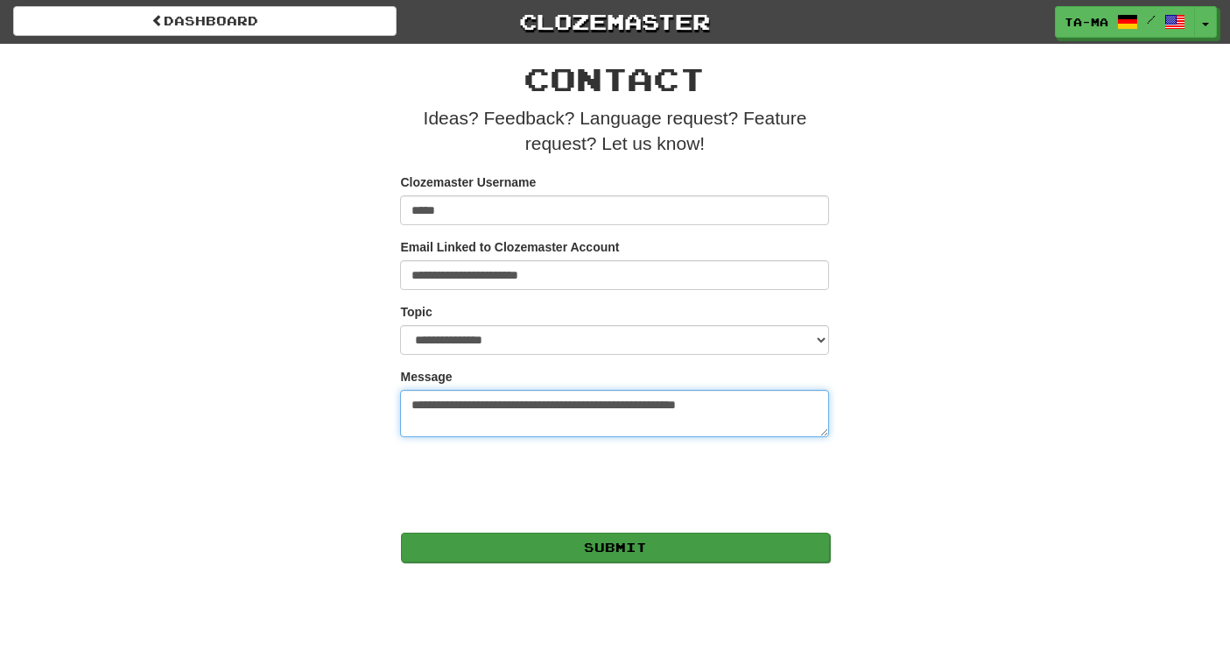
type textarea "**********"
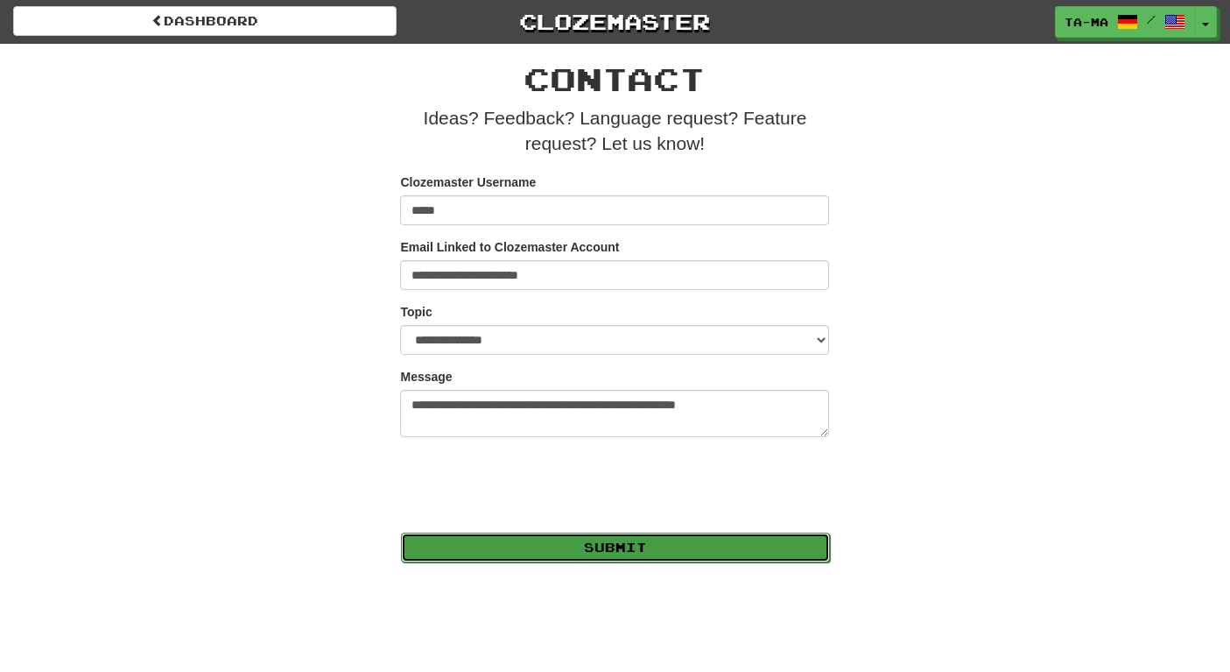
click at [566, 549] on button "Submit" at bounding box center [615, 547] width 429 height 30
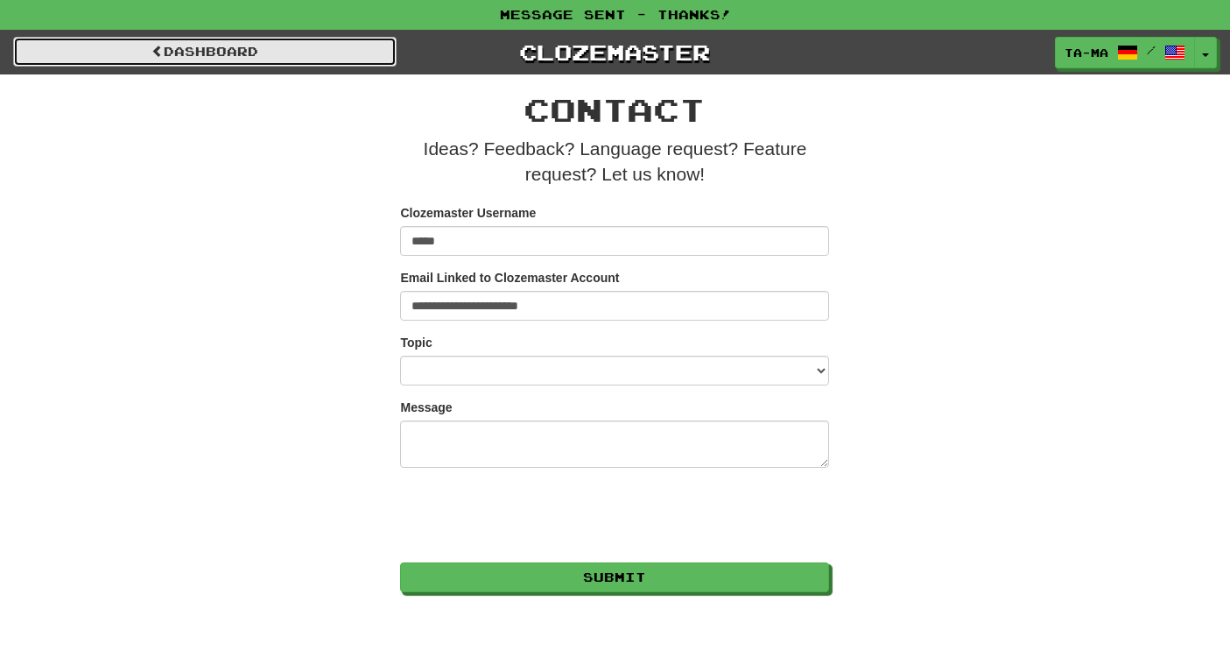
click at [351, 47] on link "Dashboard" at bounding box center [205, 52] width 384 height 30
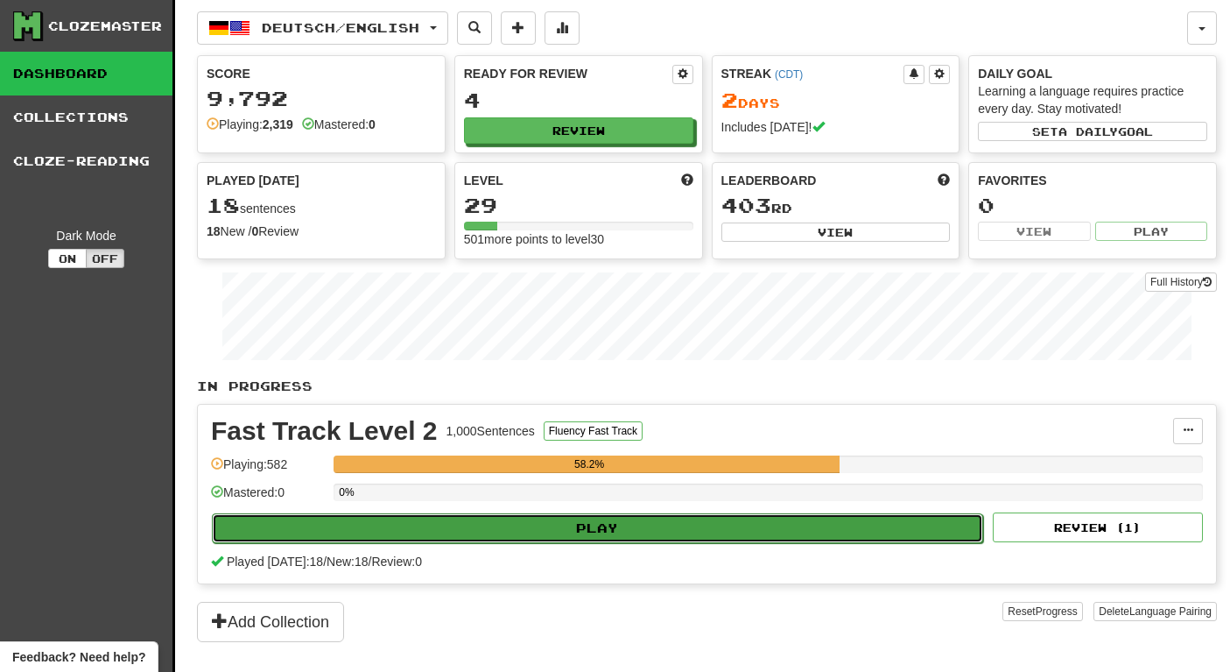
click at [702, 529] on button "Play" at bounding box center [597, 528] width 771 height 30
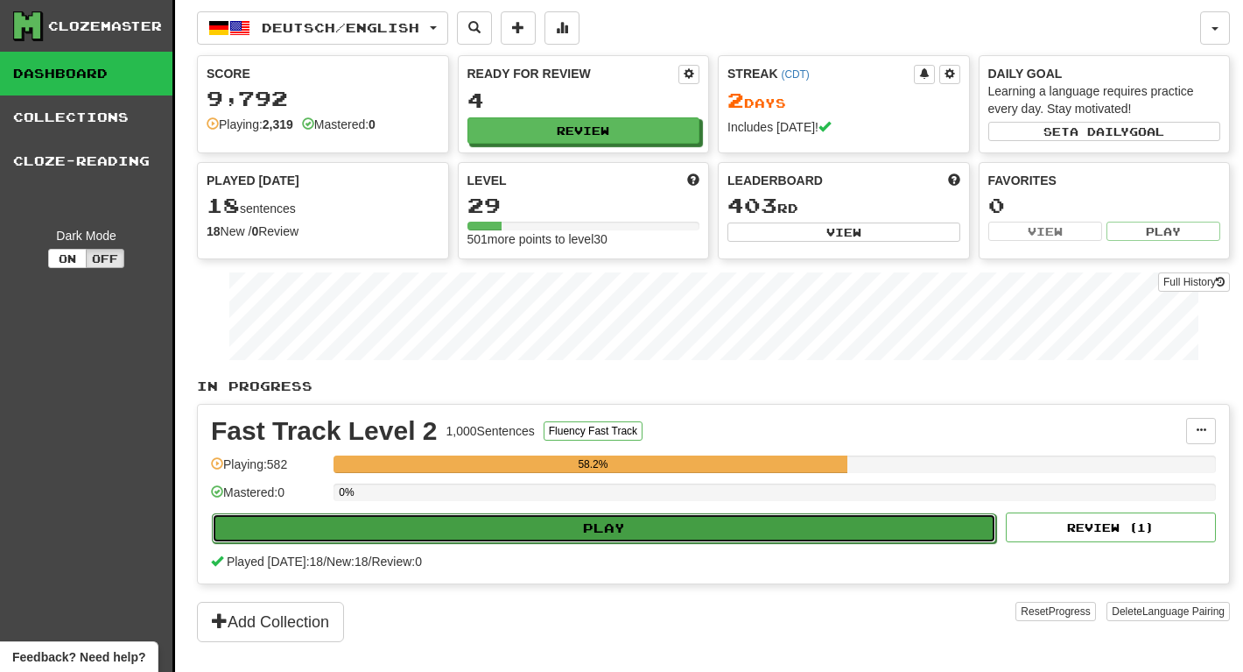
select select "********"
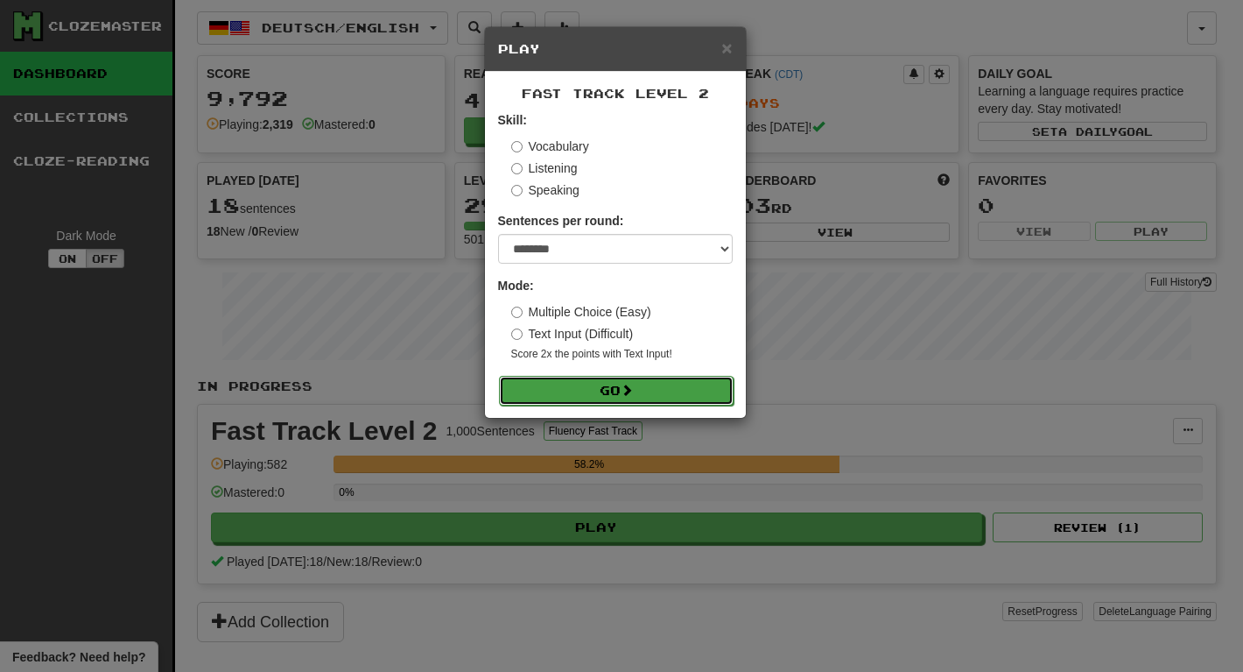
click at [698, 381] on button "Go" at bounding box center [616, 391] width 235 height 30
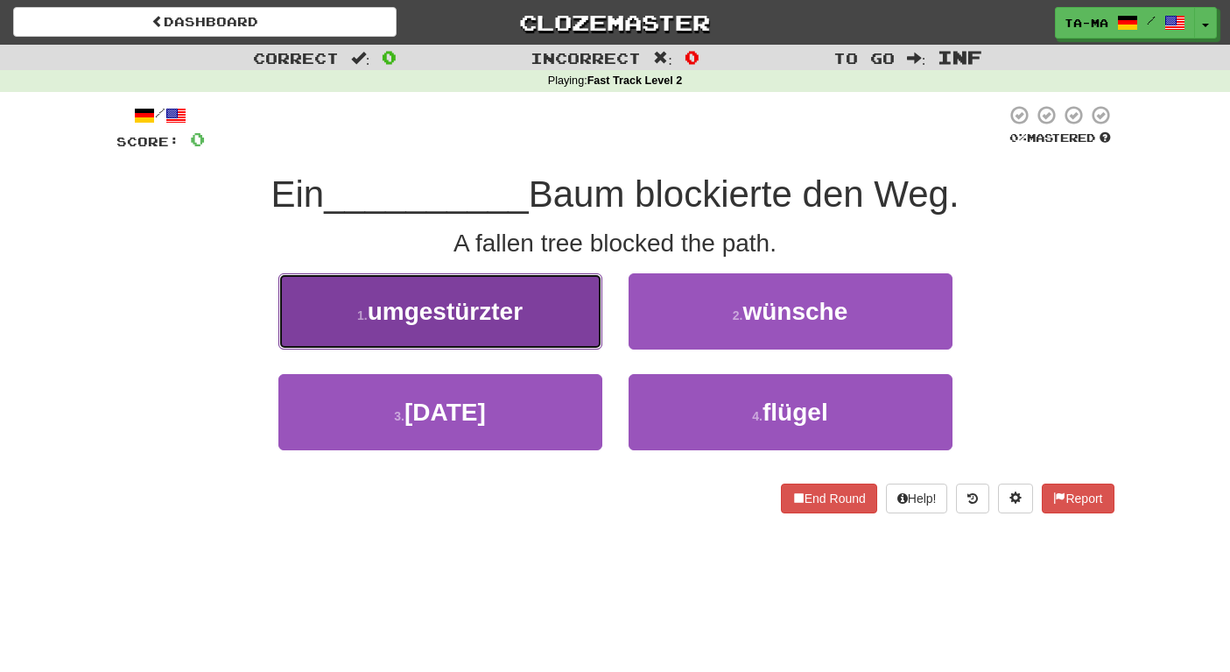
click at [497, 292] on button "1 . umgestürzter" at bounding box center [440, 311] width 324 height 76
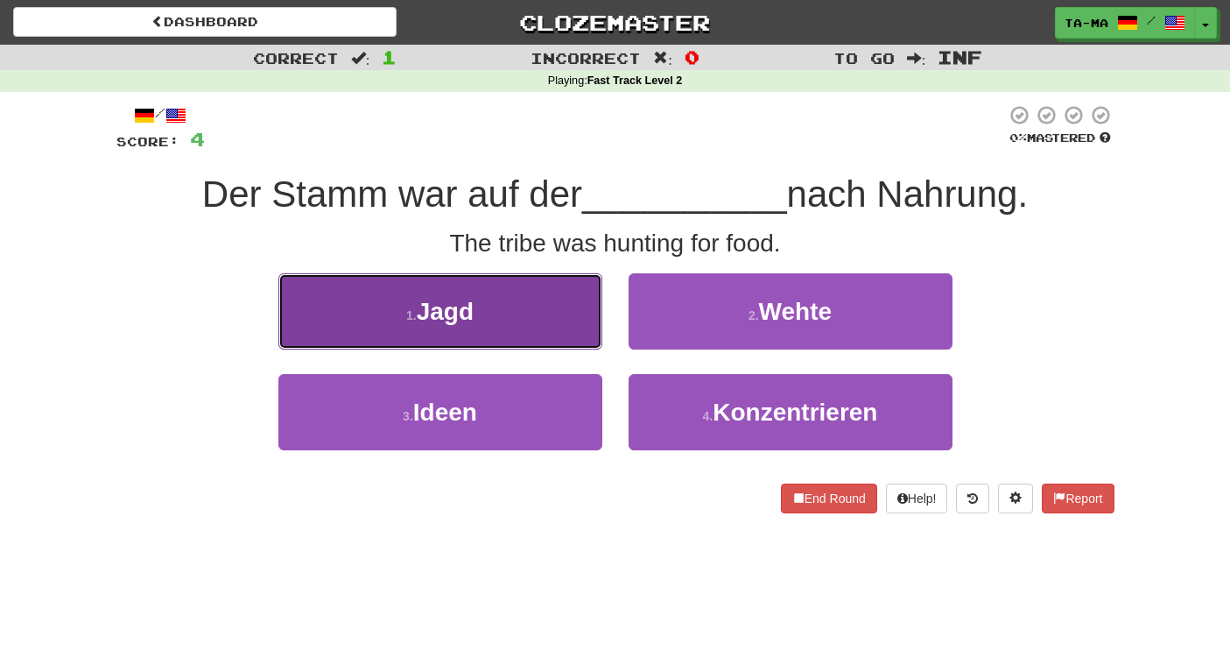
click at [531, 315] on button "1 . Jagd" at bounding box center [440, 311] width 324 height 76
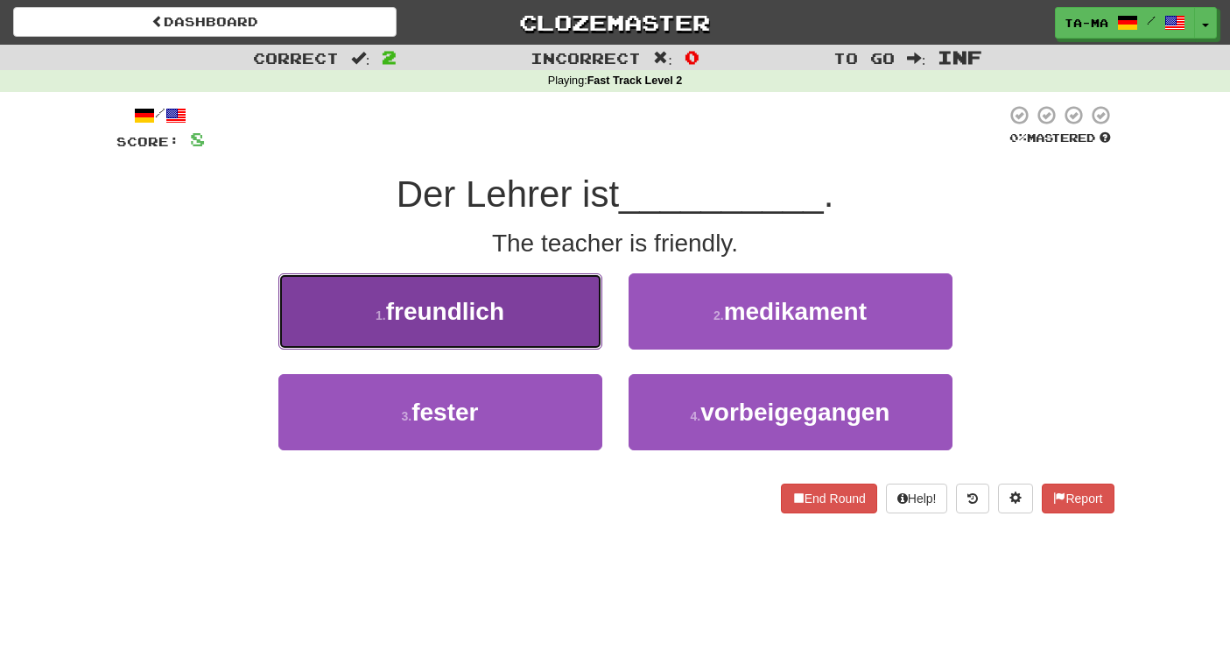
click at [520, 320] on button "1 . freundlich" at bounding box center [440, 311] width 324 height 76
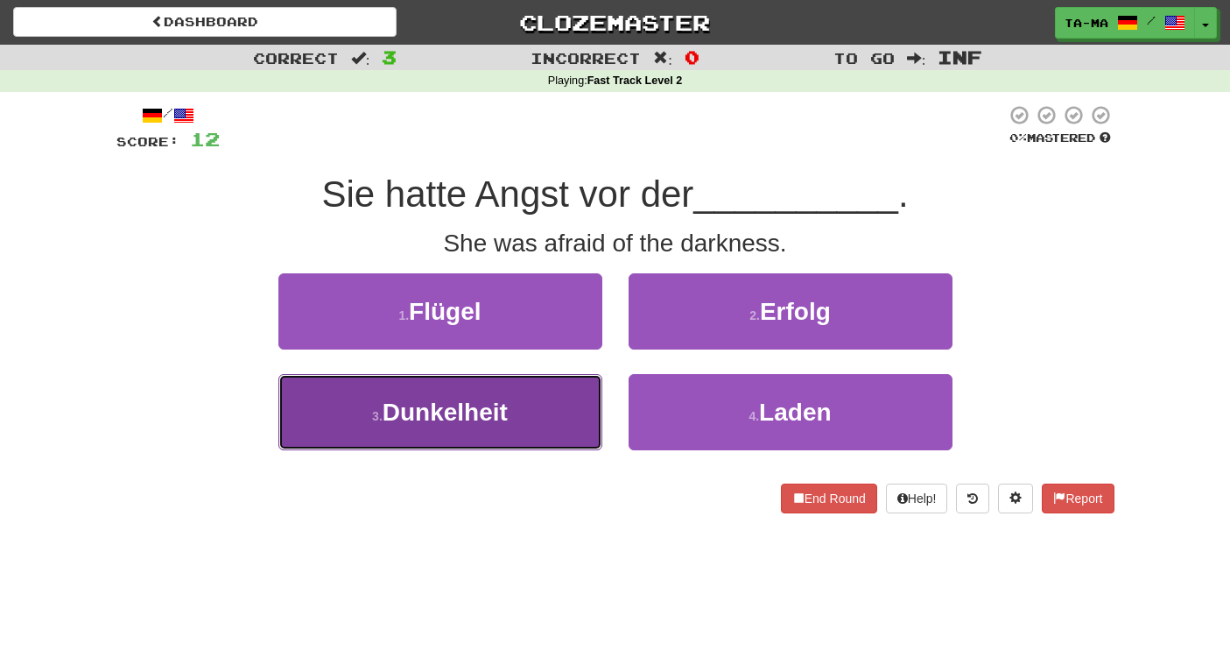
click at [515, 437] on button "3 . Dunkelheit" at bounding box center [440, 412] width 324 height 76
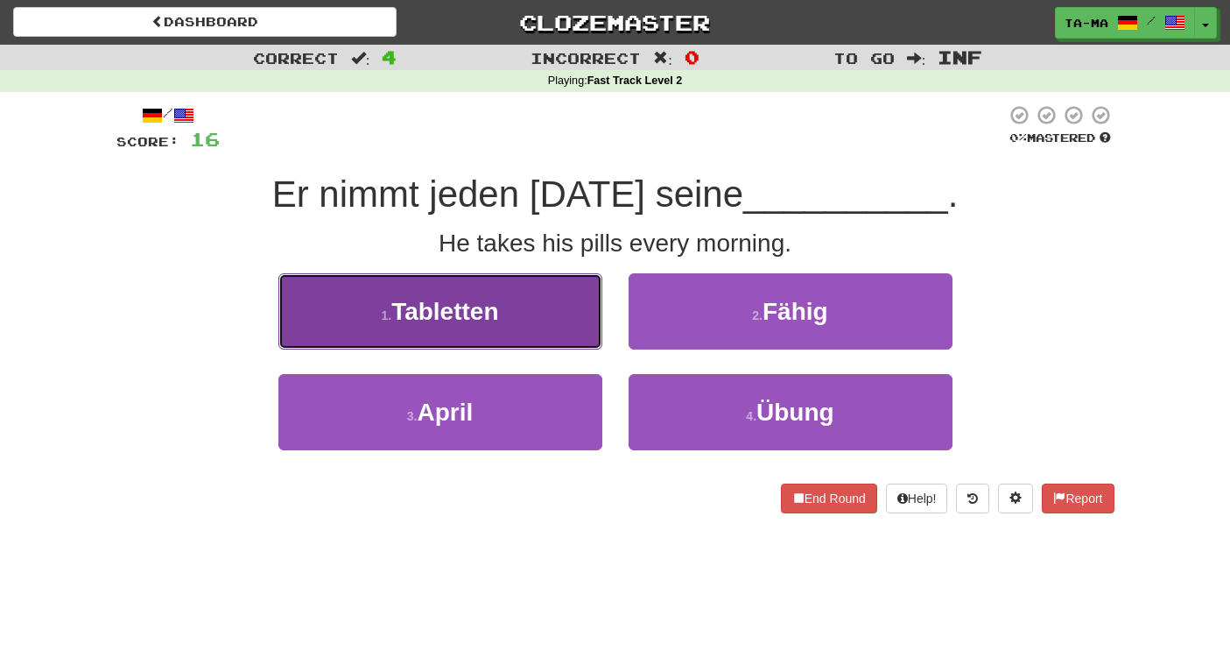
click at [536, 338] on button "1 . Tabletten" at bounding box center [440, 311] width 324 height 76
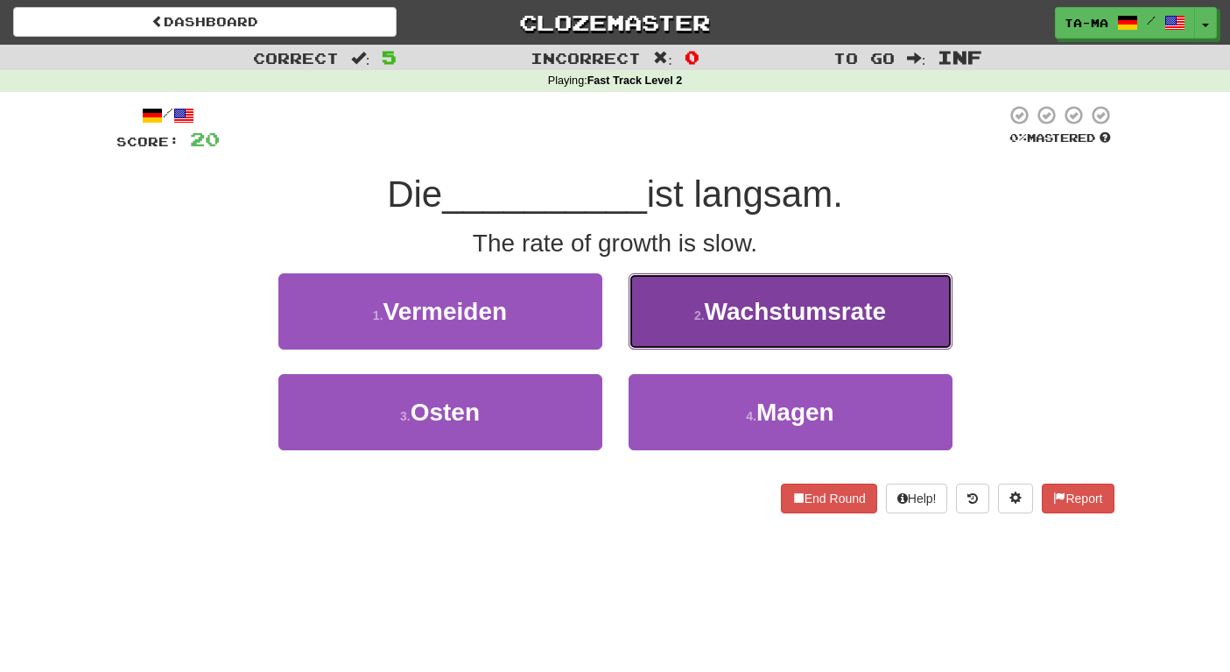
click at [721, 308] on span "Wachstumsrate" at bounding box center [795, 311] width 181 height 27
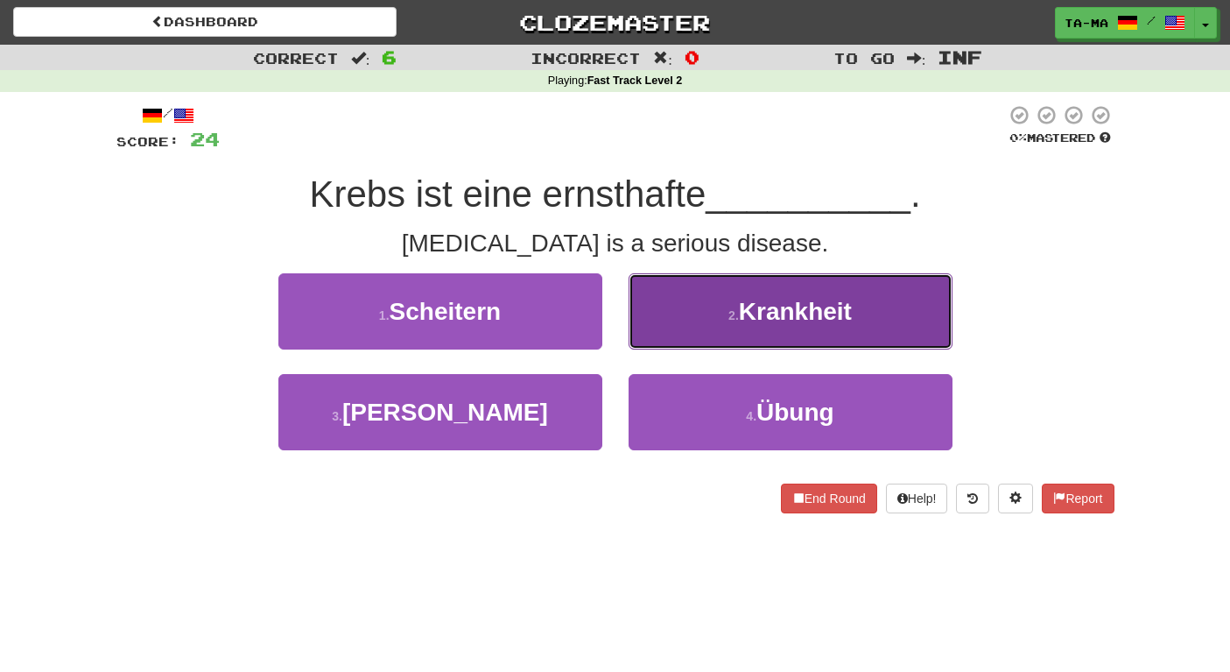
click at [738, 328] on button "2 . Krankheit" at bounding box center [791, 311] width 324 height 76
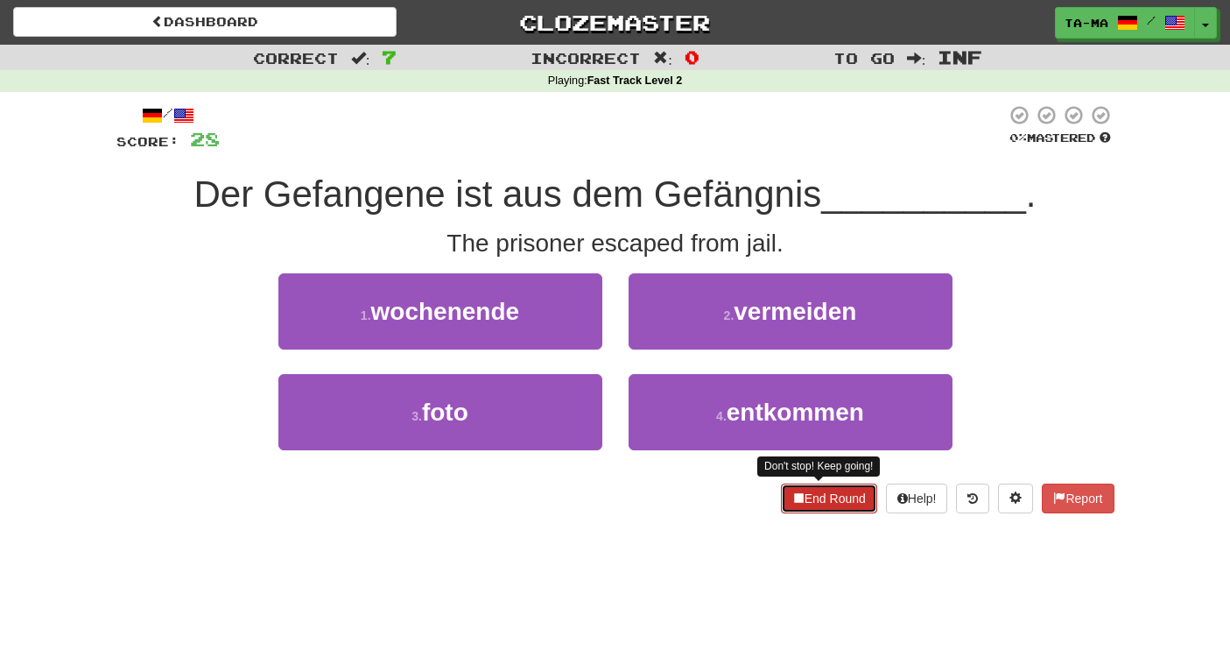
click at [809, 503] on button "End Round" at bounding box center [829, 498] width 96 height 30
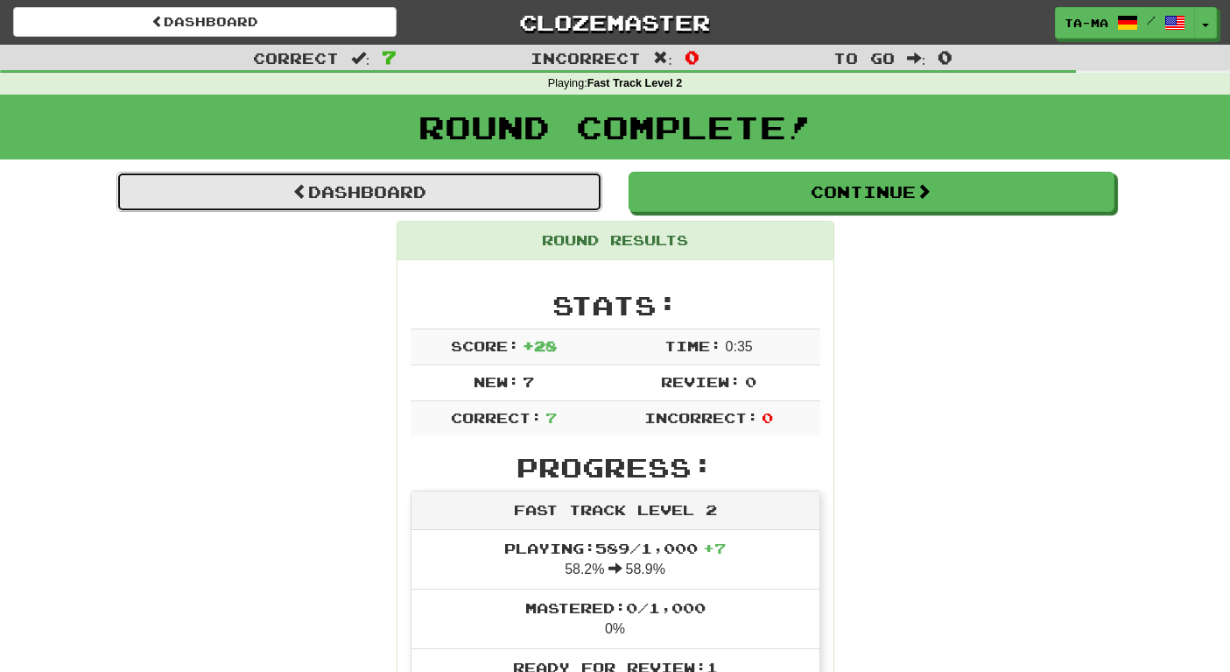
click at [408, 193] on link "Dashboard" at bounding box center [359, 192] width 486 height 40
